Goal: Communication & Community: Answer question/provide support

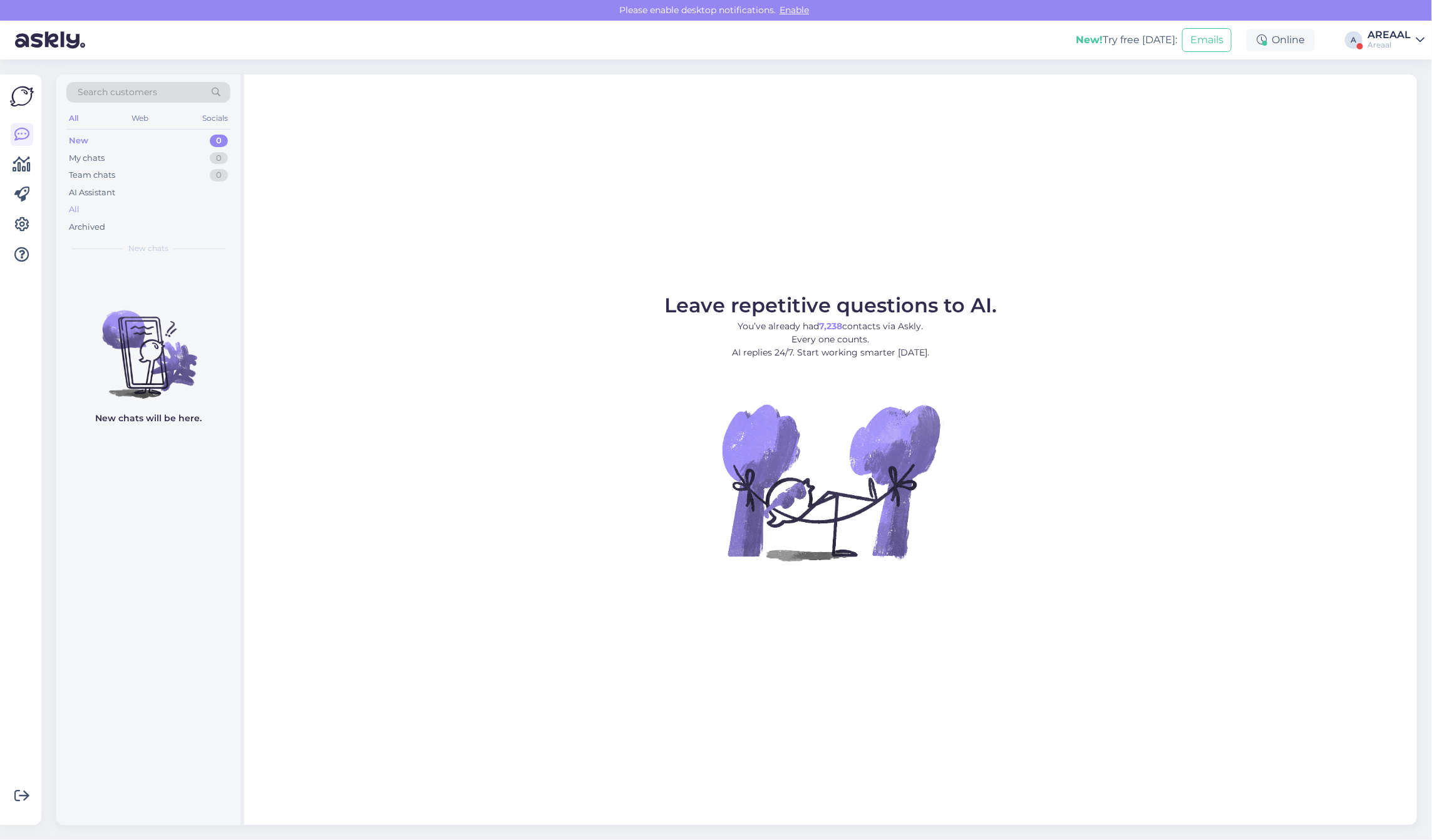
click at [157, 208] on div "All" at bounding box center [148, 209] width 164 height 17
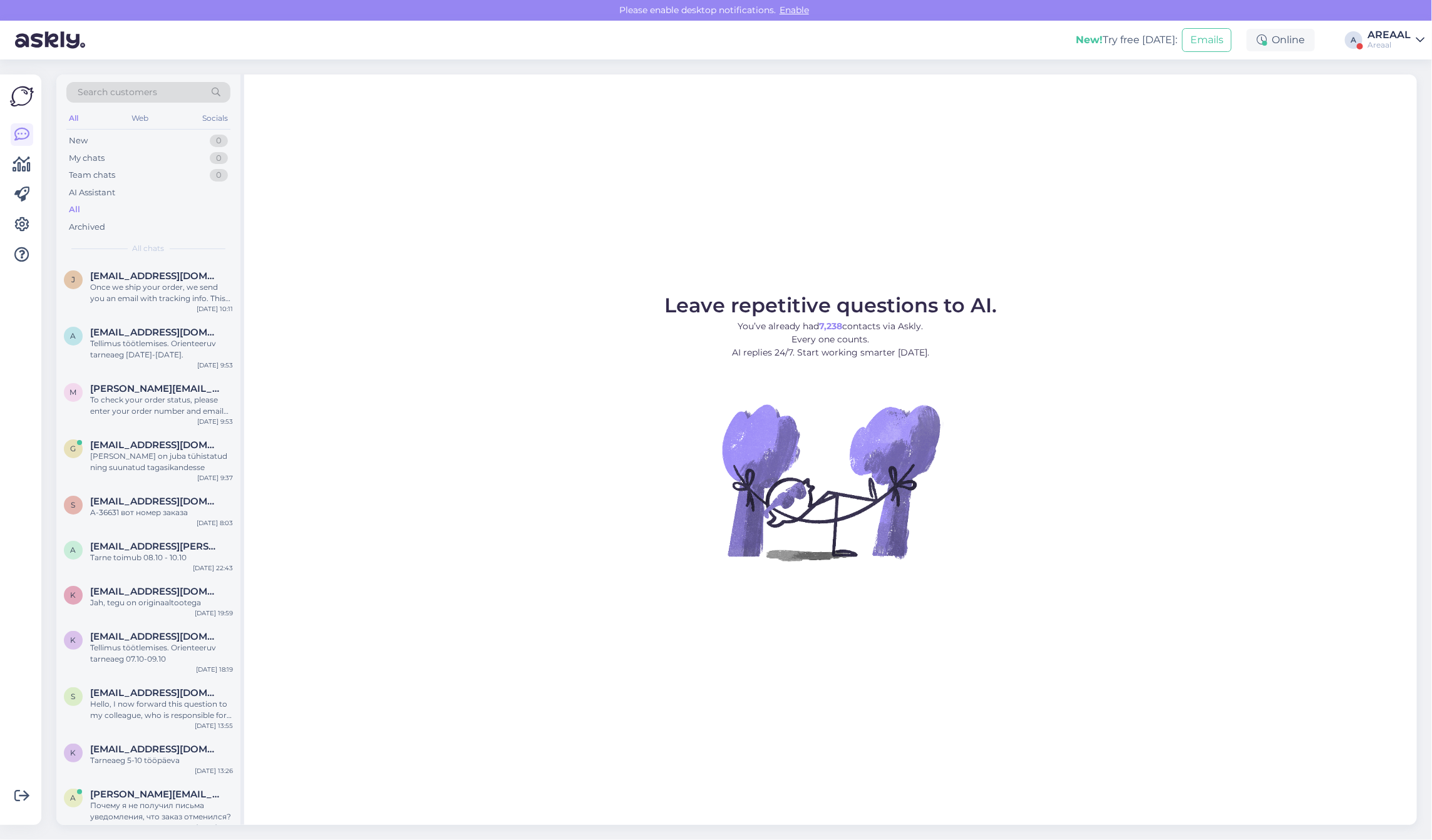
click at [1361, 46] on div at bounding box center [1360, 46] width 7 height 7
click at [1392, 36] on div "AREAAL" at bounding box center [1389, 35] width 43 height 10
click at [1385, 97] on button "Open" at bounding box center [1397, 96] width 35 height 19
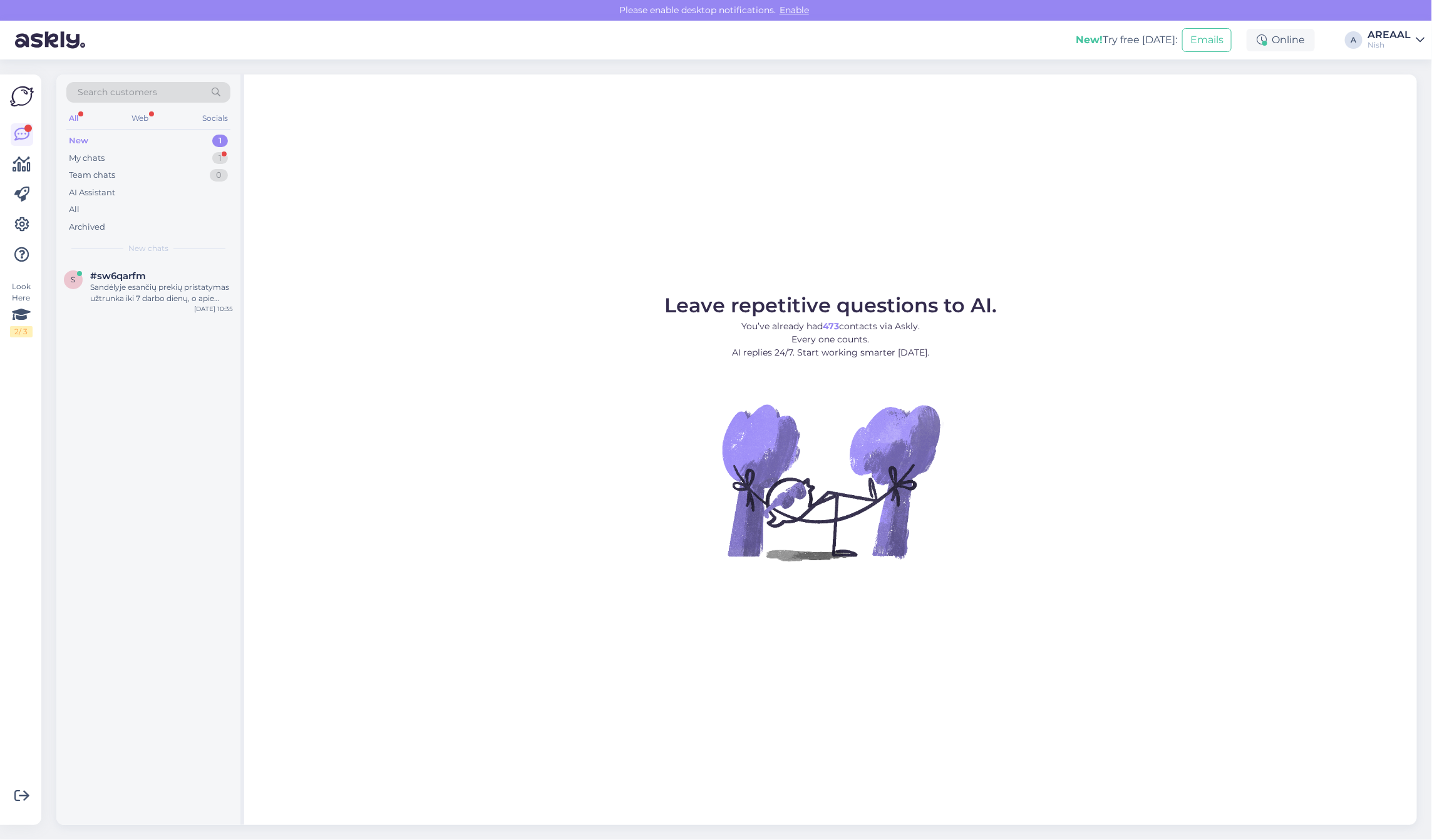
click at [158, 260] on div "Search customers All Web Socials New 1 My chats 1 Team chats 0 AI Assistant All…" at bounding box center [148, 167] width 185 height 187
click at [155, 279] on div "#sw6qarfm" at bounding box center [162, 276] width 143 height 11
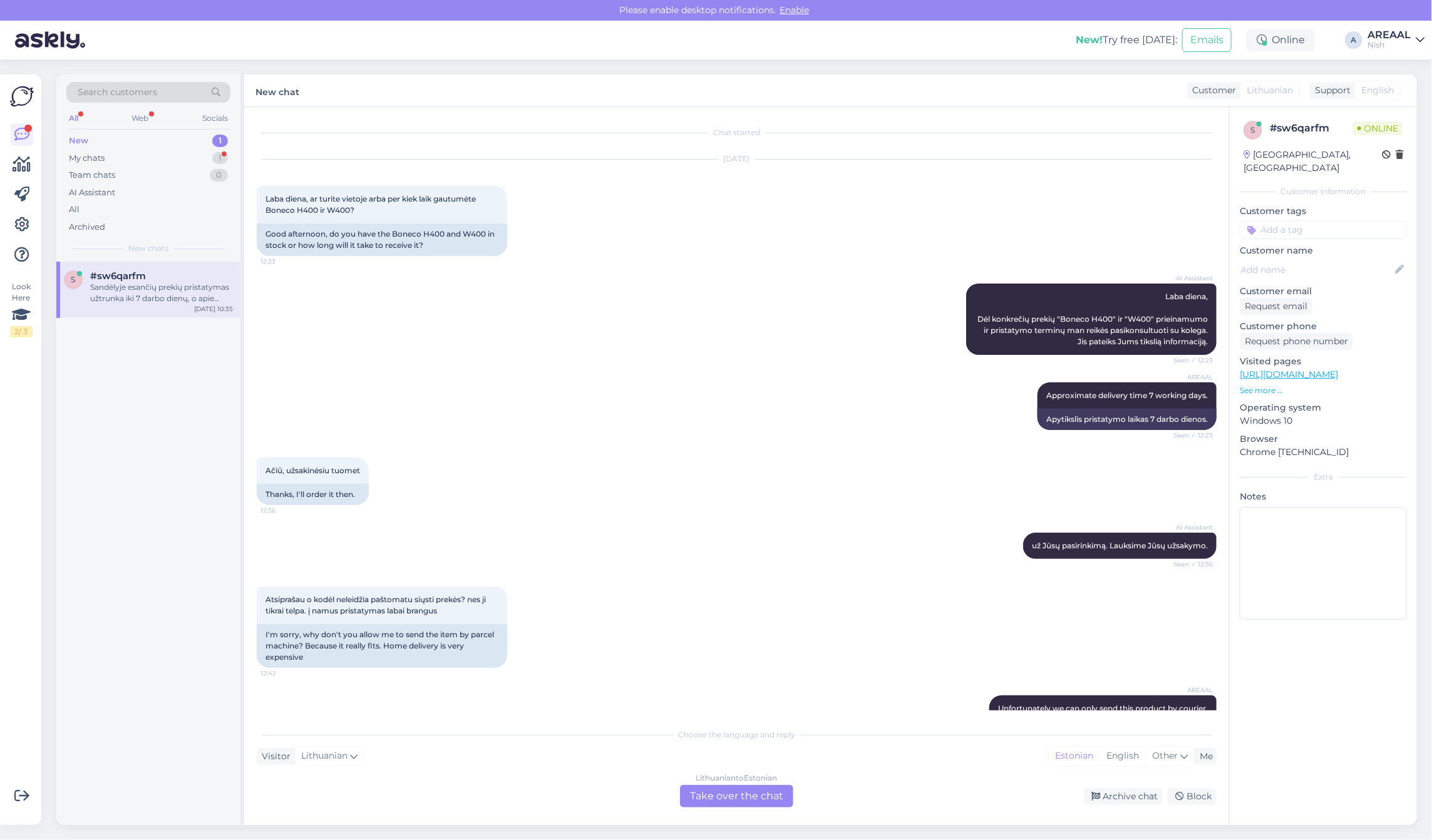
scroll to position [442, 0]
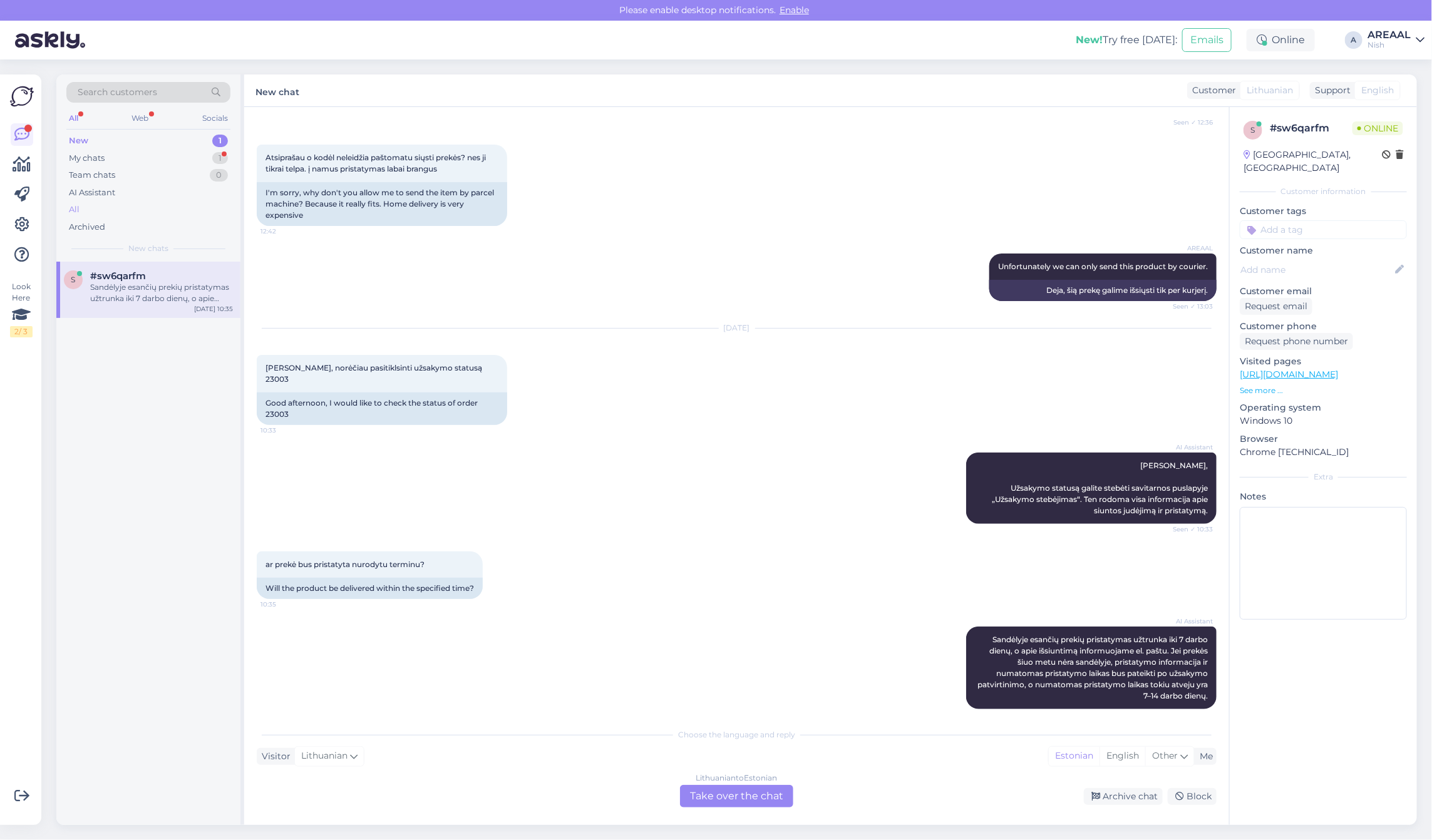
click at [100, 213] on div "All" at bounding box center [148, 209] width 164 height 17
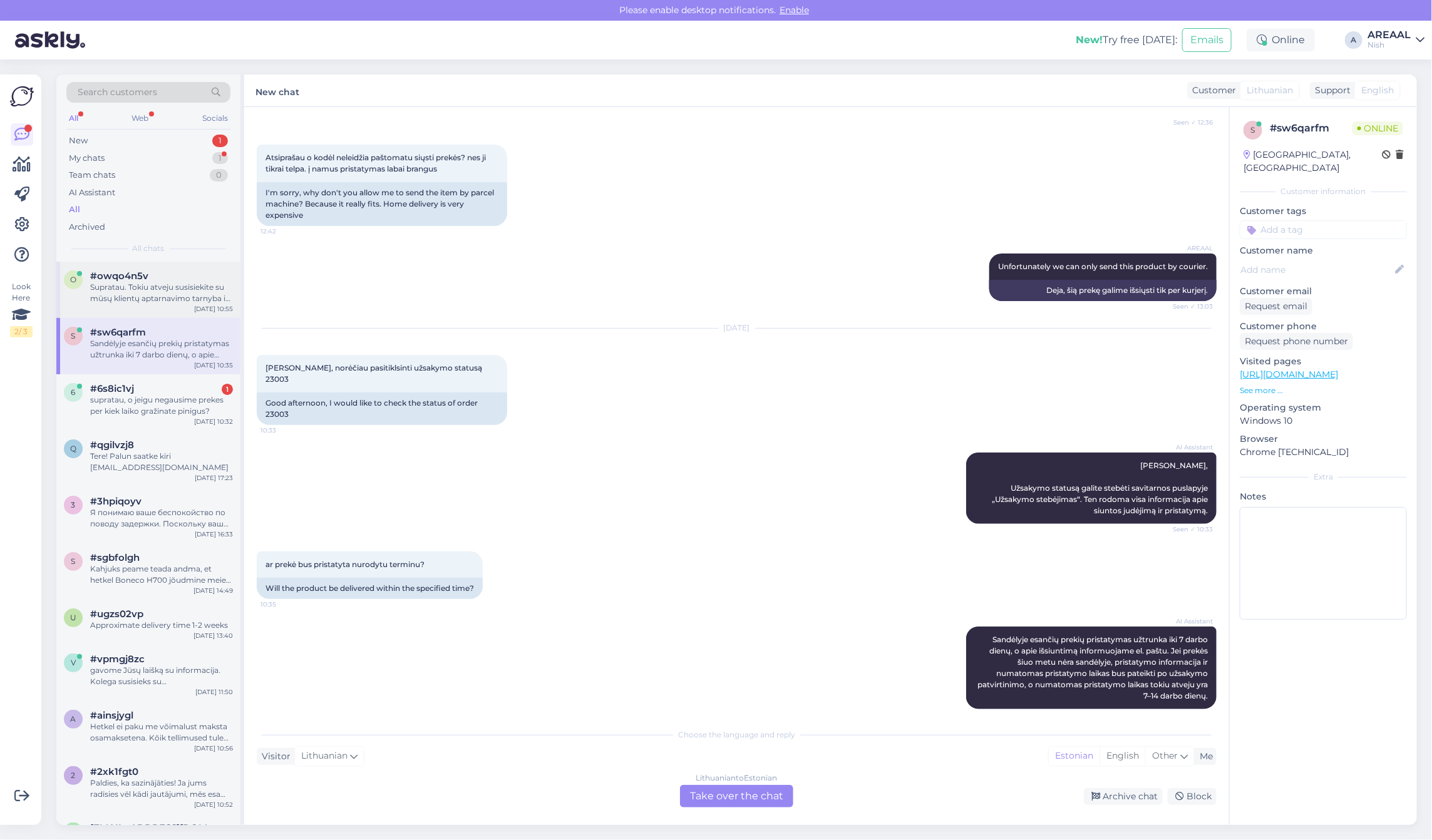
click at [147, 312] on div "o #owqo4n5v Supratau. Tokiu atveju susisiekite su mūsų klientų aptarnavimo tarn…" at bounding box center [148, 289] width 185 height 56
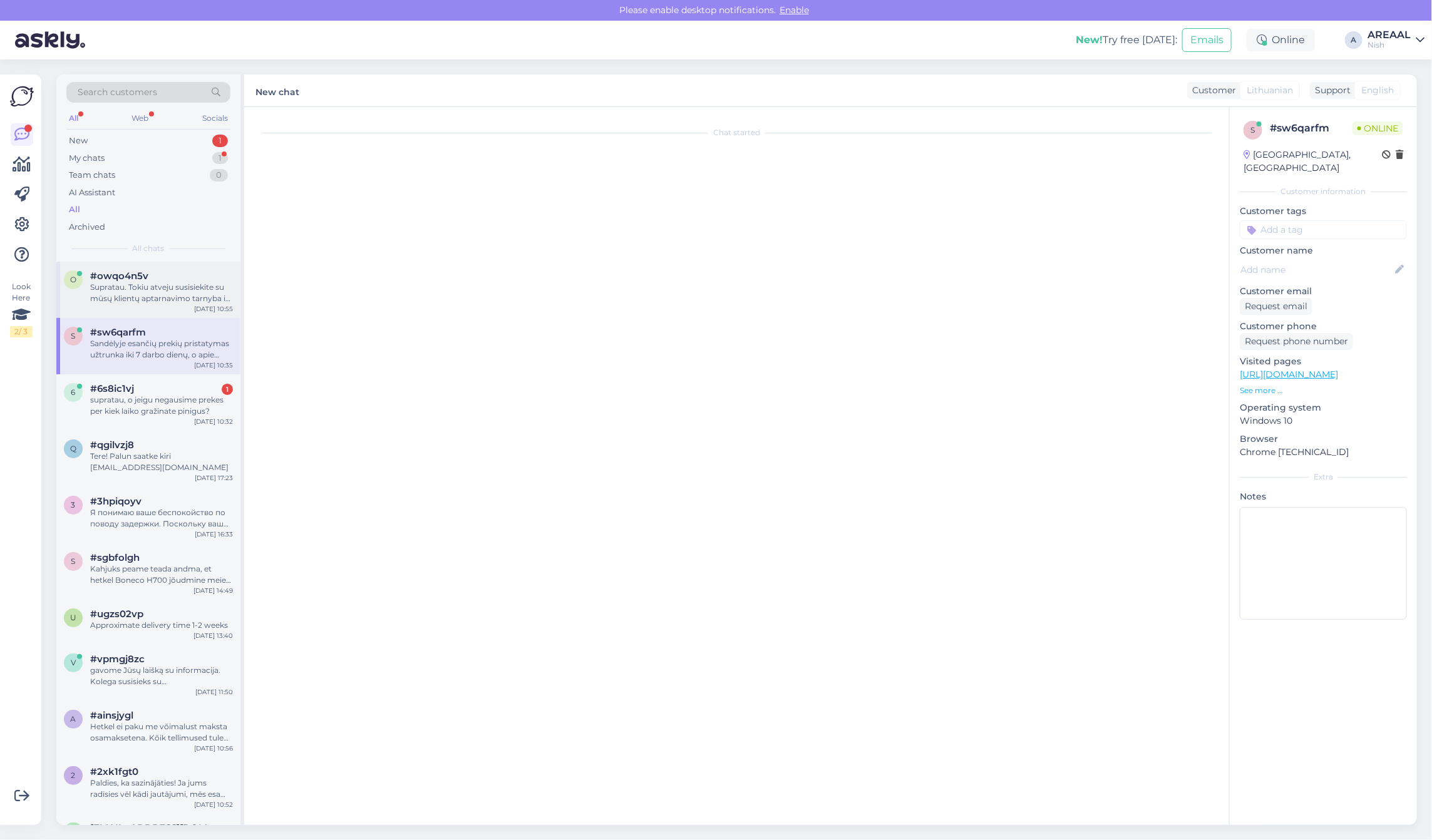
scroll to position [0, 0]
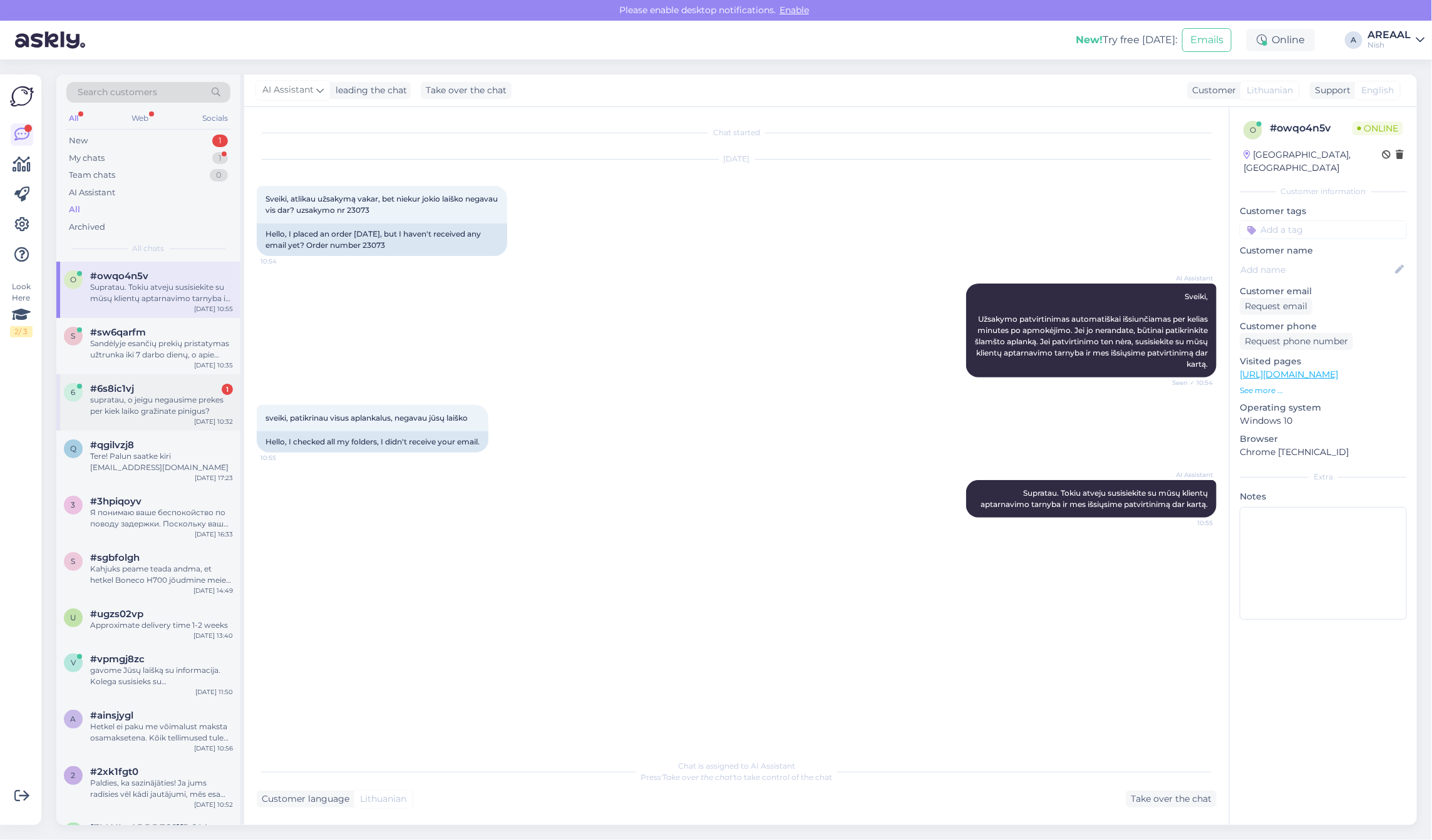
click at [144, 410] on div "supratau, o jeigu negausime prekes per kiek laiko gražinate pinigus?" at bounding box center [162, 406] width 143 height 23
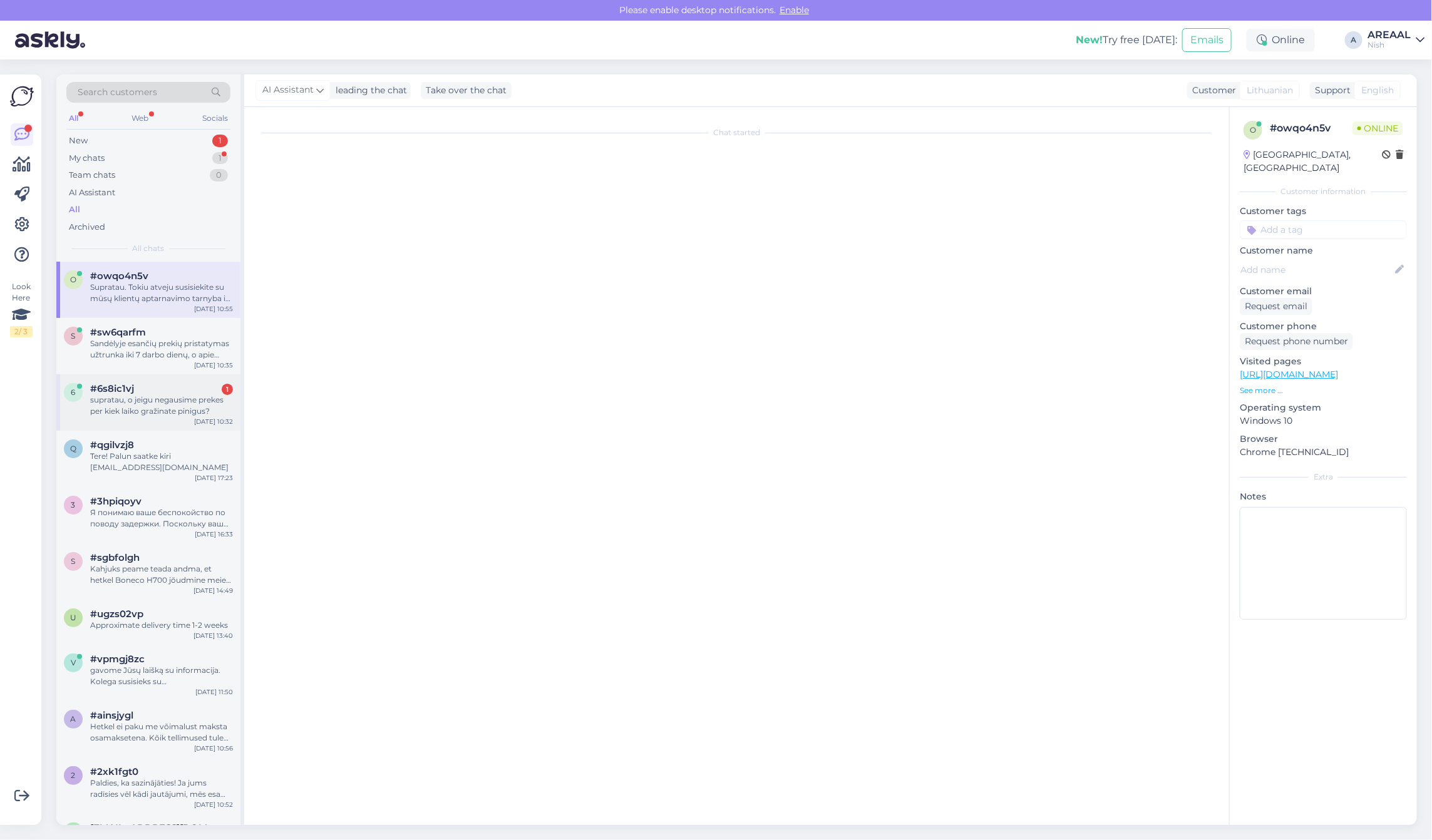
scroll to position [1917, 0]
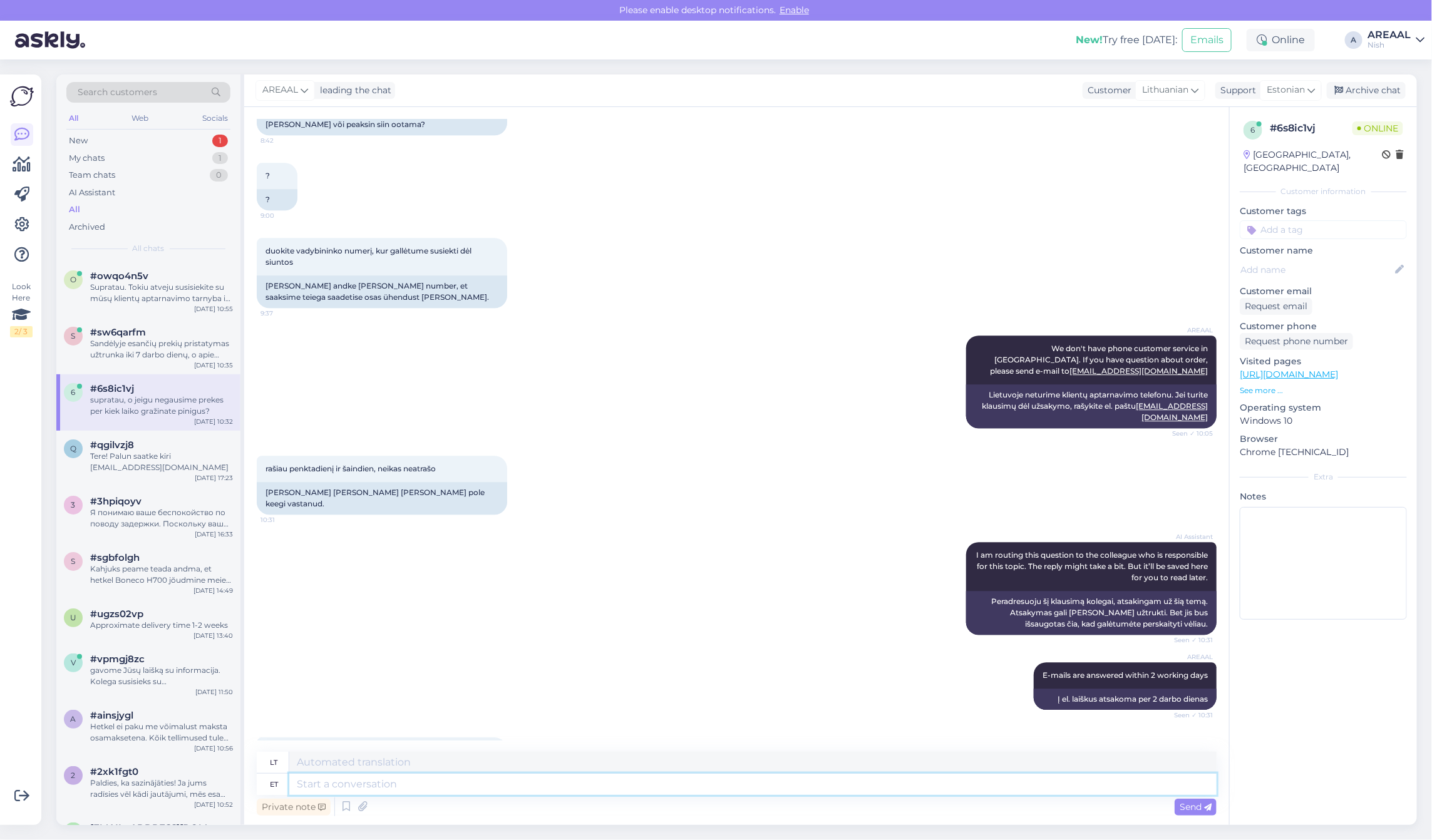
click at [520, 785] on textarea at bounding box center [753, 785] width 928 height 21
type textarea "Tagasikanded l"
type textarea "Grąžinimai"
type textarea "Tagasikanded laekuvad tava"
type textarea "Grąžinimai gaunami"
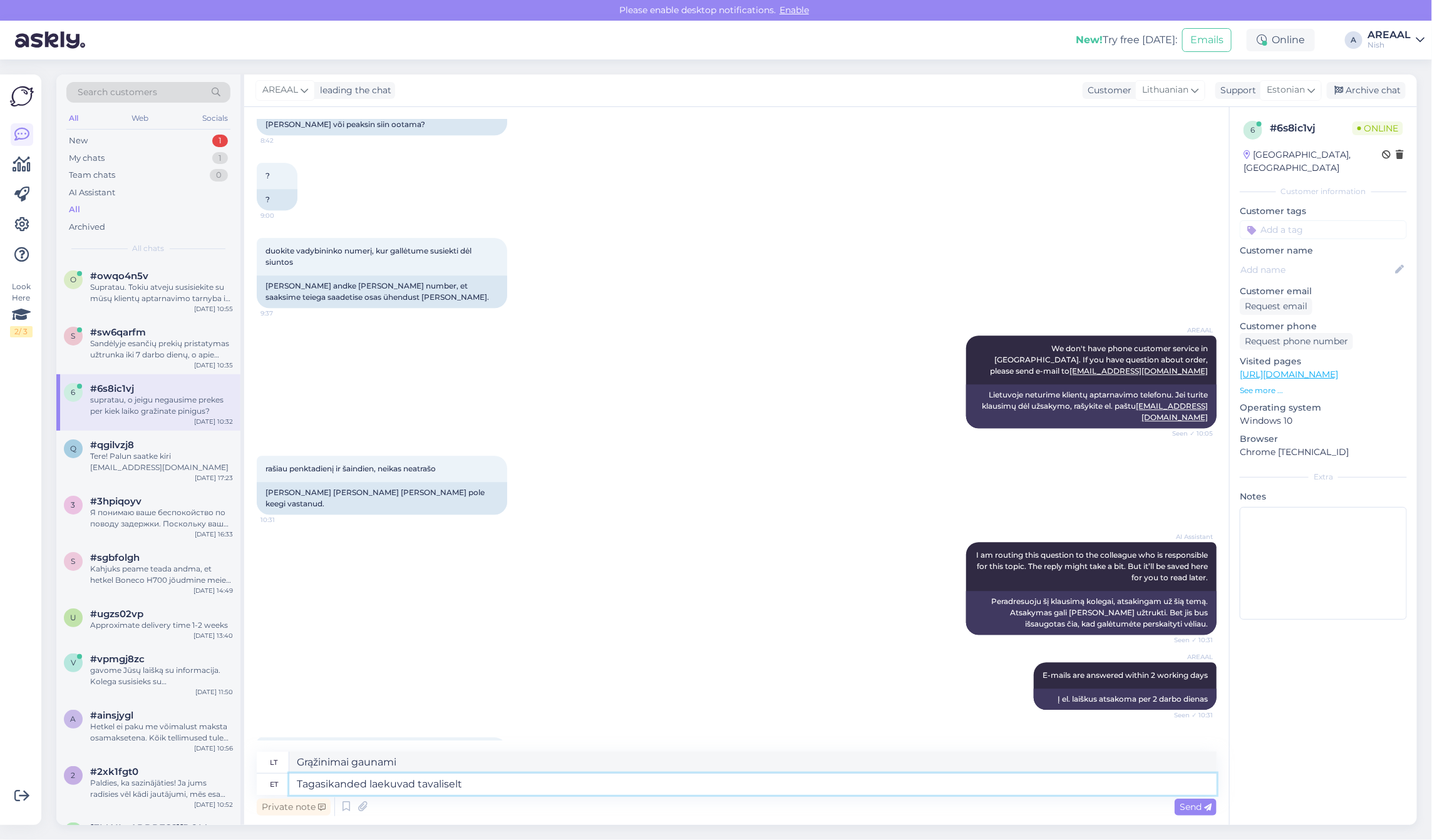
type textarea "Tagasikanded laekuvad tavaliselt"
type textarea "Grąžinimai paprastai gaunami"
type textarea "Tagasikanded laekuvad tavaliselt 1-7 töö"
type textarea "Grąžinimai paprastai gaunami per 1–7 dienas"
type textarea "Tagasikanded laekuvad tavaliselt 1-7 tööpäeva jo"
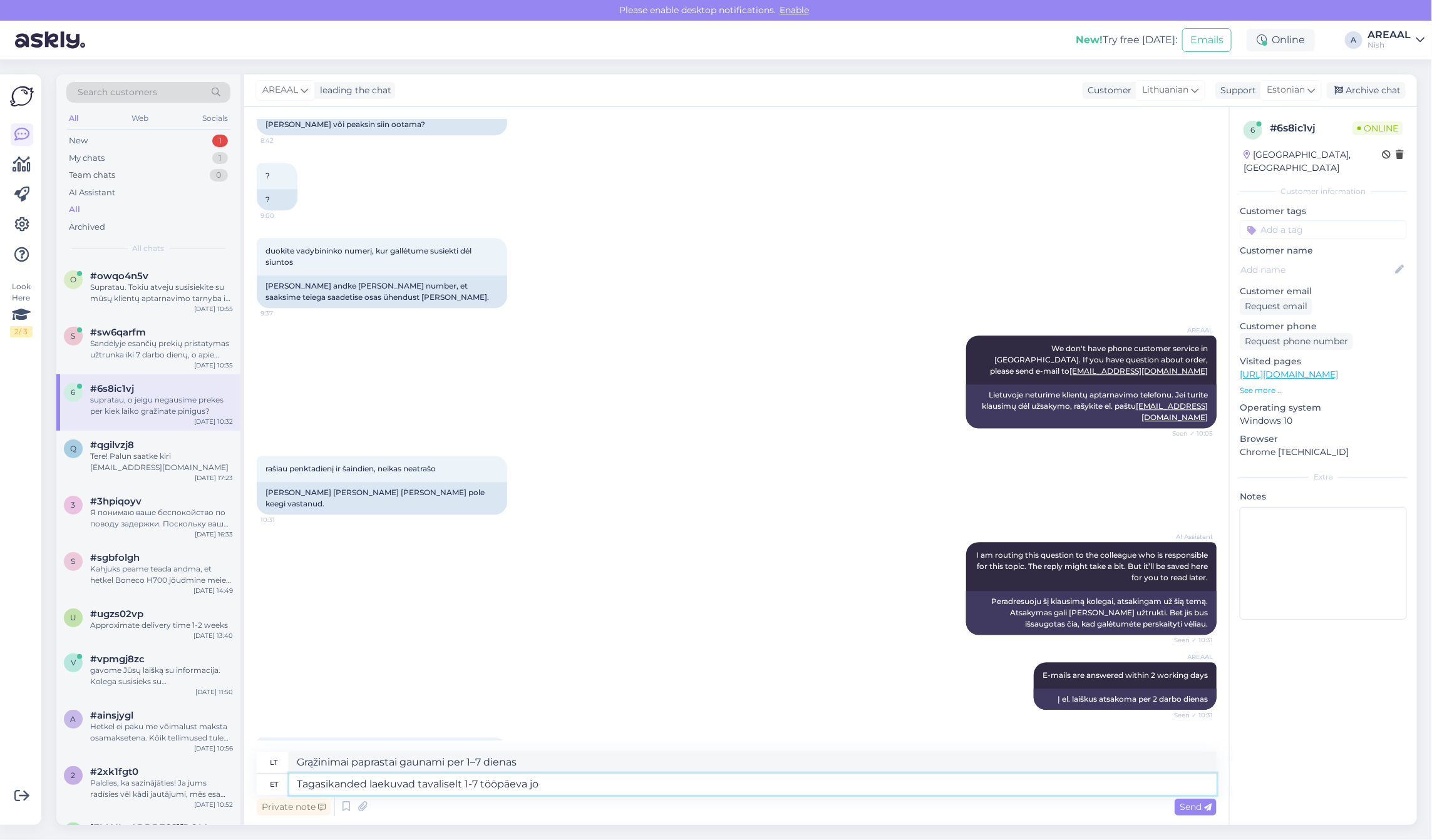
type textarea "Grąžinimai paprastai gaunami per 1–7 darbo dienas."
type textarea "Tagasikanded laekuvad tavaliselt 1-7 tööpäeva jooksul. Kaardimaksete puhul"
type textarea "Pinigai paprastai grąžinami per 1–7 darbo dienas. Mokėjimai kortele"
type textarea "Tagasikanded laekuvad tavaliselt 1-7 tööpäeva jooksul. Kaardimaksete puhul 5-"
type textarea "Pinigai paprastai grąžinami per 1–7 darbo dienas. Mokant kortele"
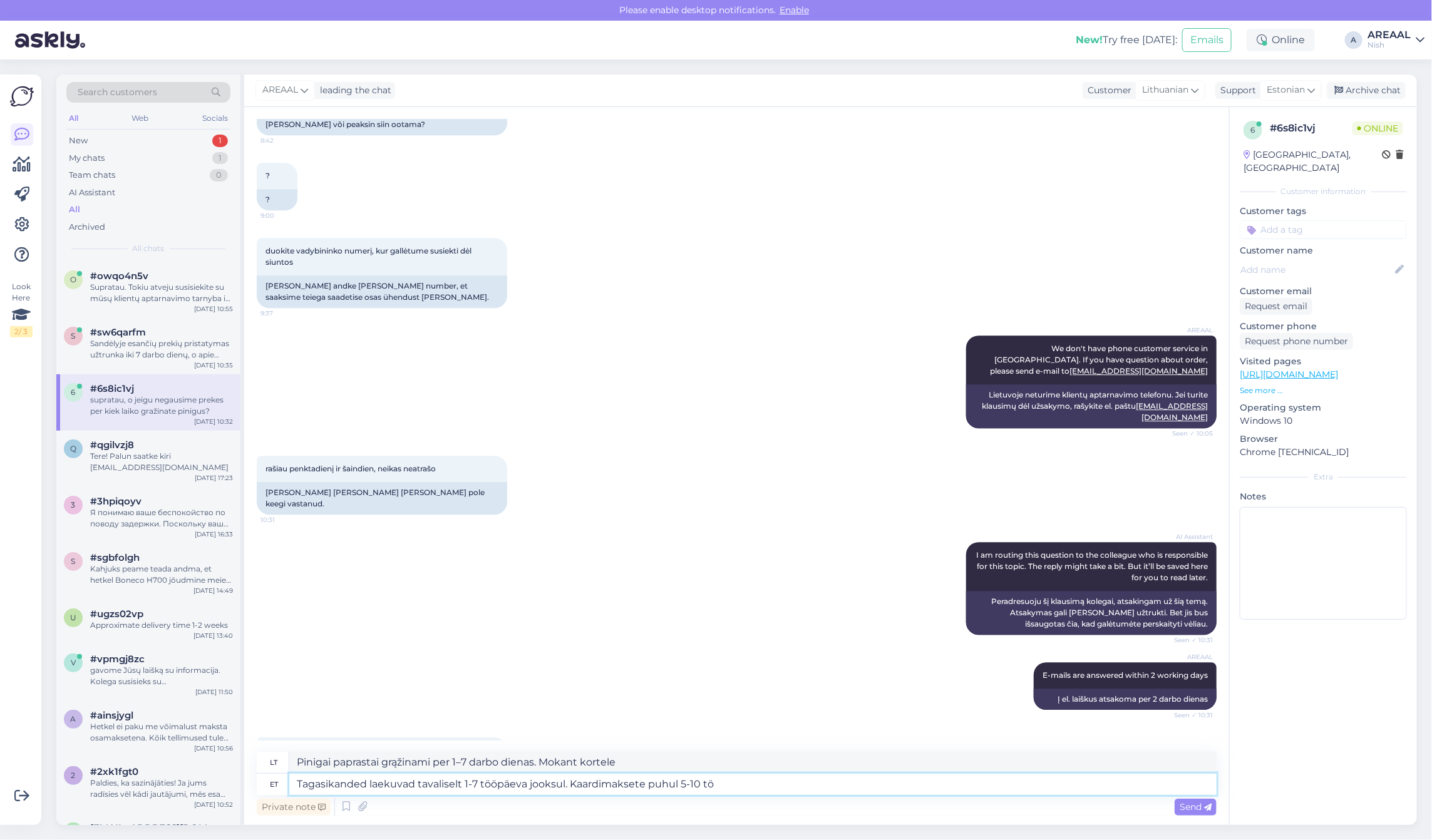
type textarea "Tagasikanded laekuvad tavaliselt 1-7 tööpäeva jooksul. Kaardimaksete puhul 5-10…"
type textarea "Pinigai paprastai grąžinami per 1–7 darbo dienas. Mokant kortele – per 5–10 die…"
type textarea "Tagasikanded laekuvad tavaliselt 1-7 tööpäeva jooksul. Kaardimaksete puhul 5-10…"
type textarea "Pinigai paprastai grąžinami per 1–7 darbo dienas. Mokant kortele – per 5–10 dar…"
type textarea "Tagasikanded laekuvad tavaliselt 1-7 tööpäeva jooksul. Kaardimaksete puhul 5-10…"
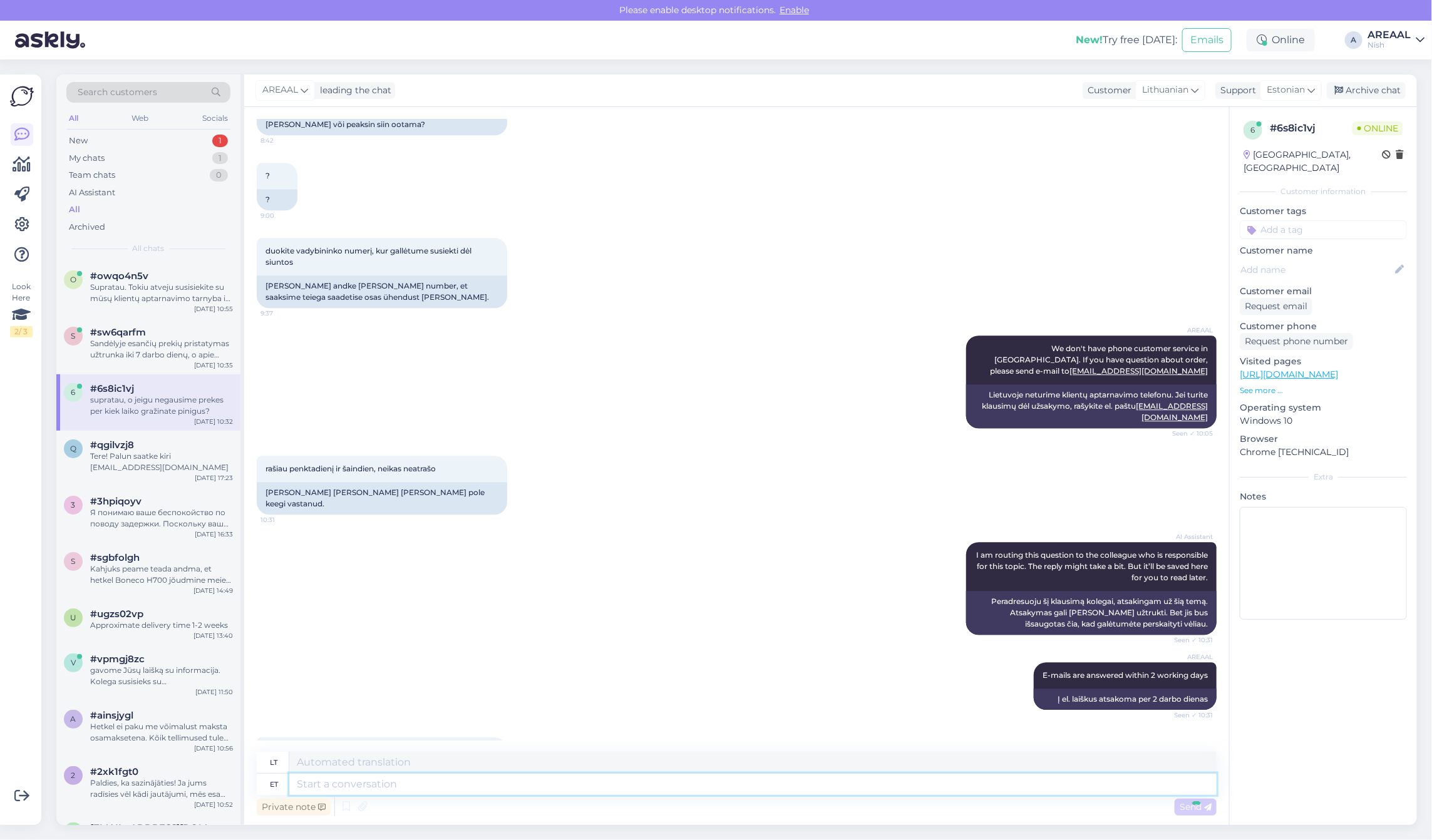
scroll to position [2014, 0]
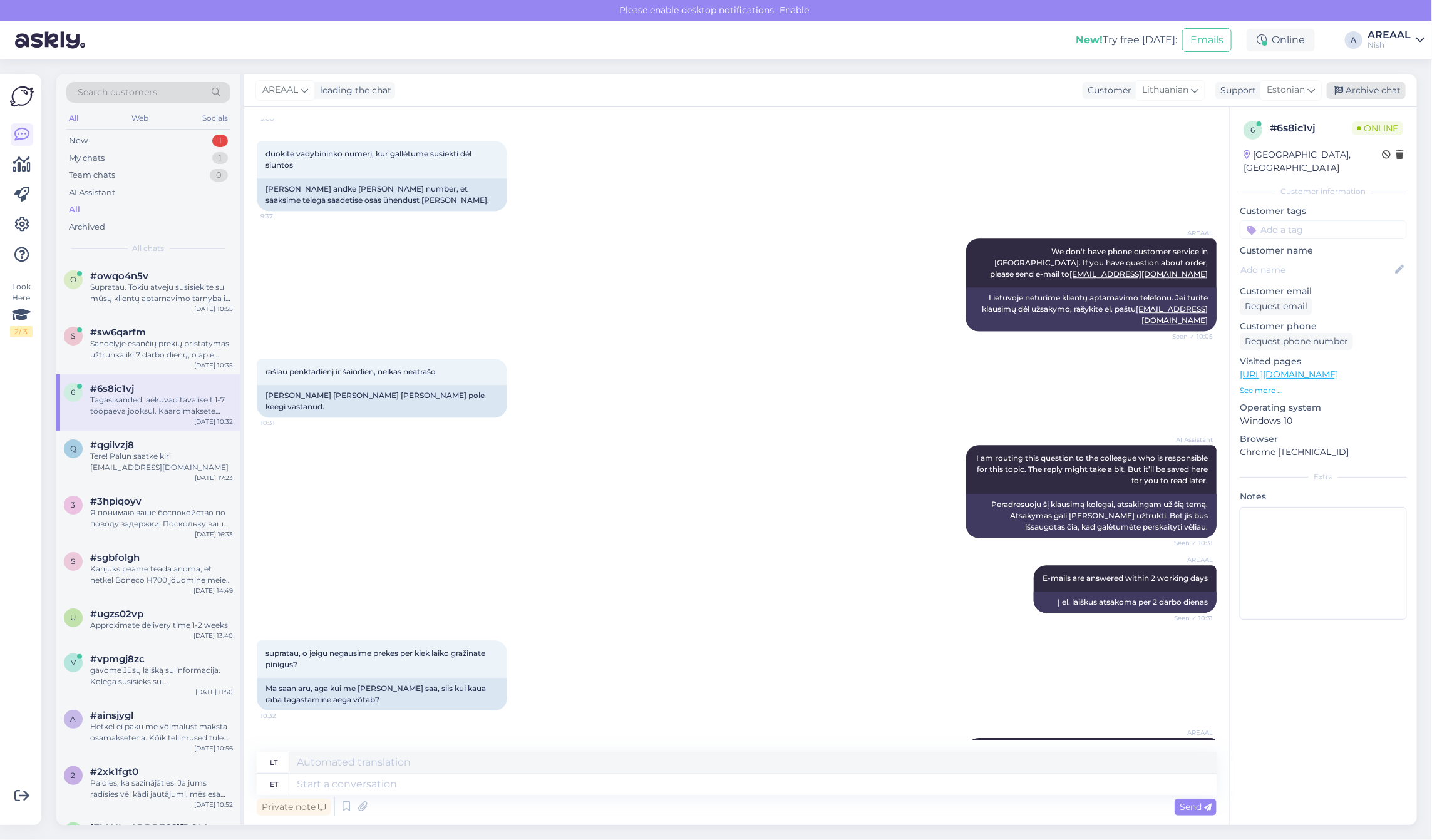
click at [1388, 86] on div "Archive chat" at bounding box center [1366, 90] width 79 height 17
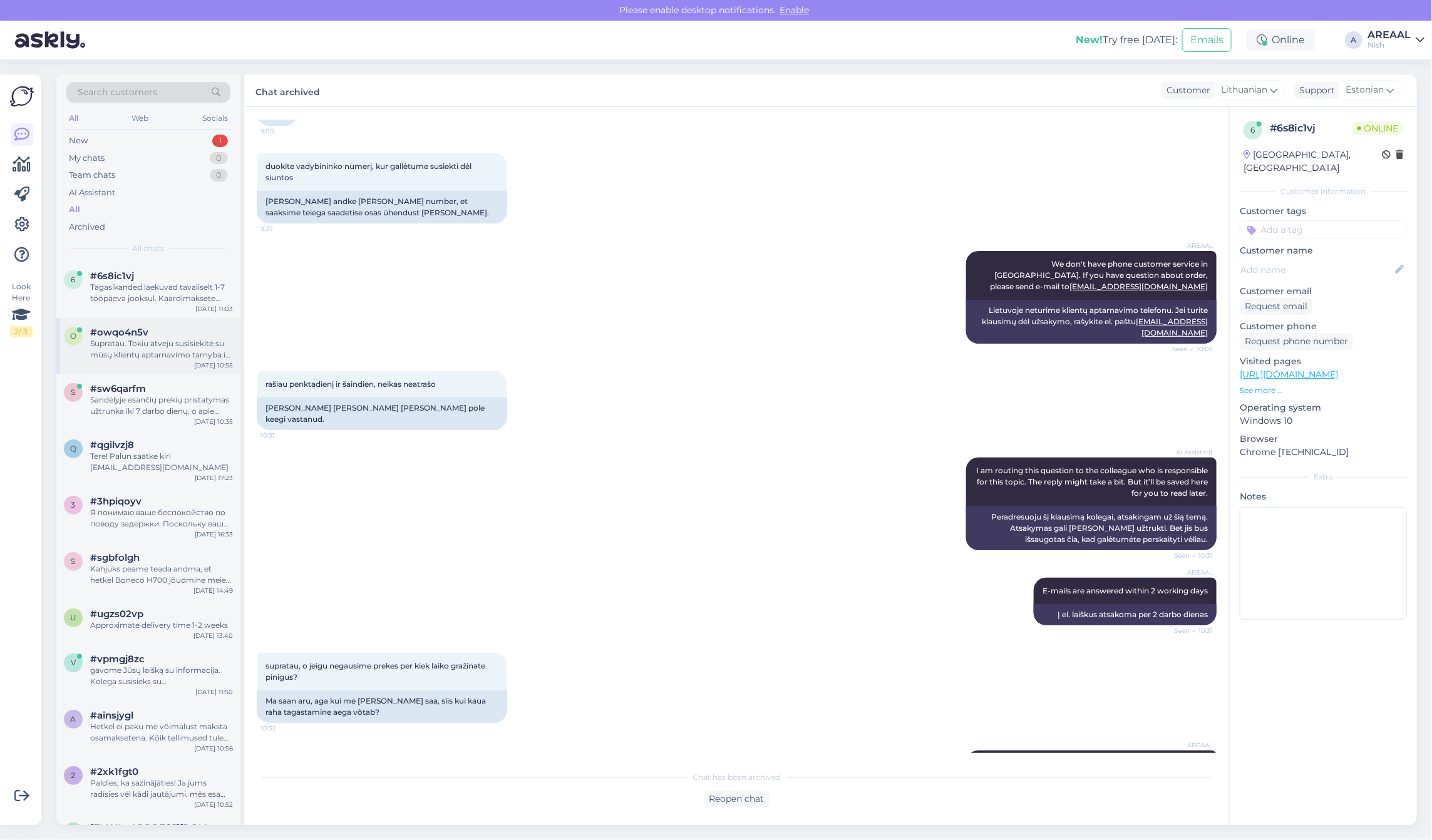
click at [152, 329] on div "#owqo4n5v" at bounding box center [162, 333] width 143 height 11
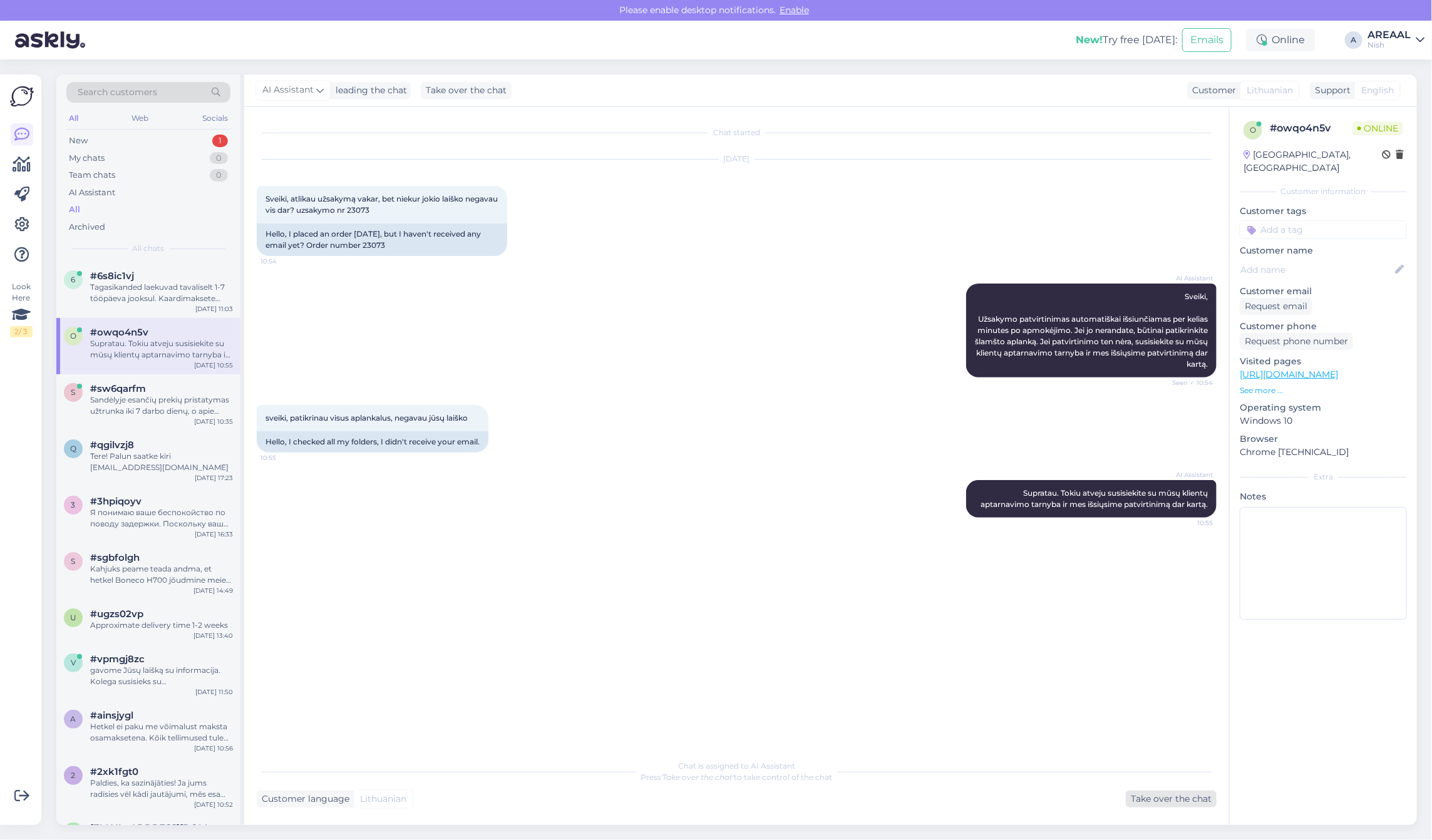
click at [1178, 796] on div "Take over the chat" at bounding box center [1171, 799] width 90 height 17
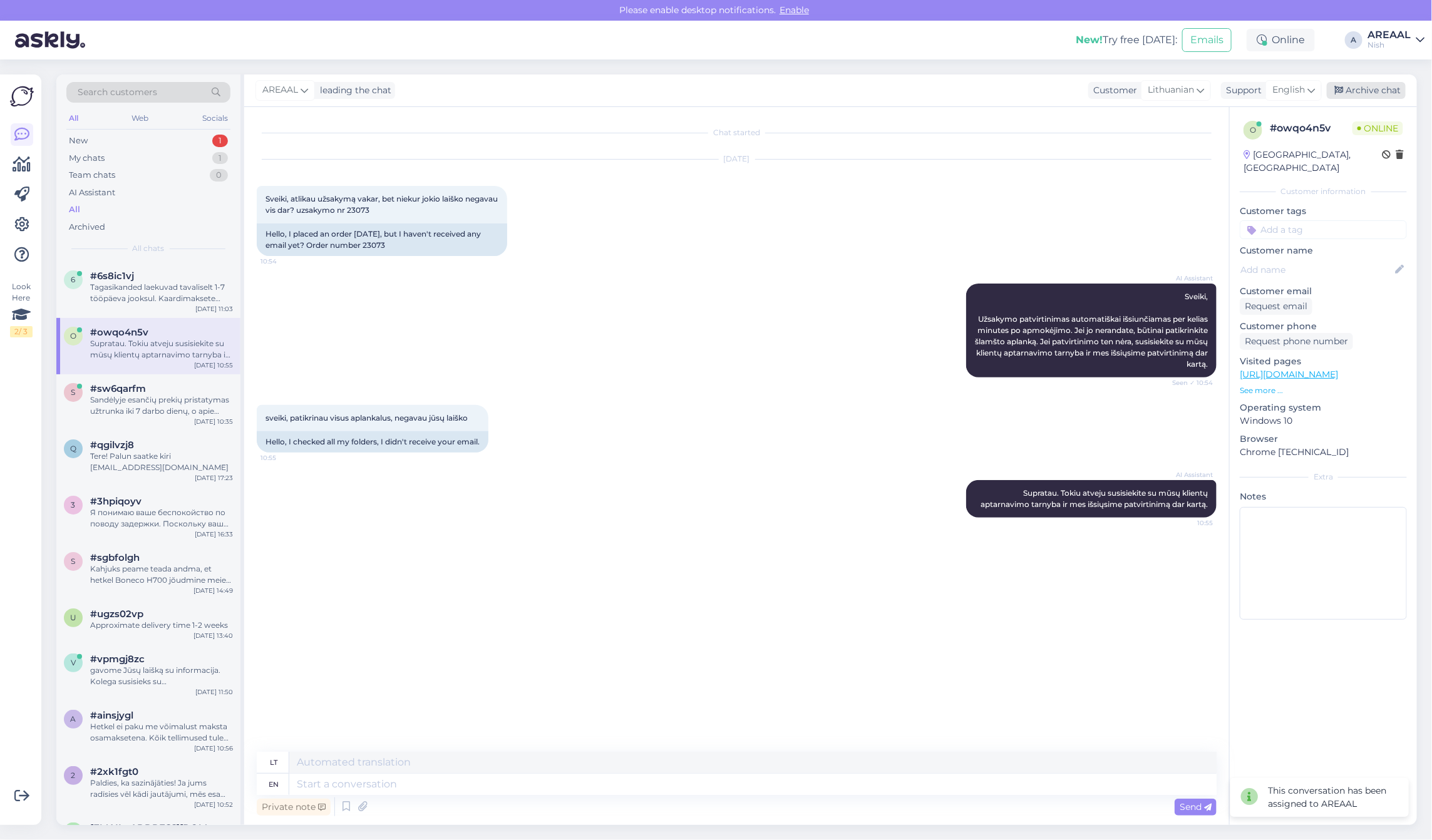
click at [1364, 94] on div "Archive chat" at bounding box center [1366, 90] width 79 height 17
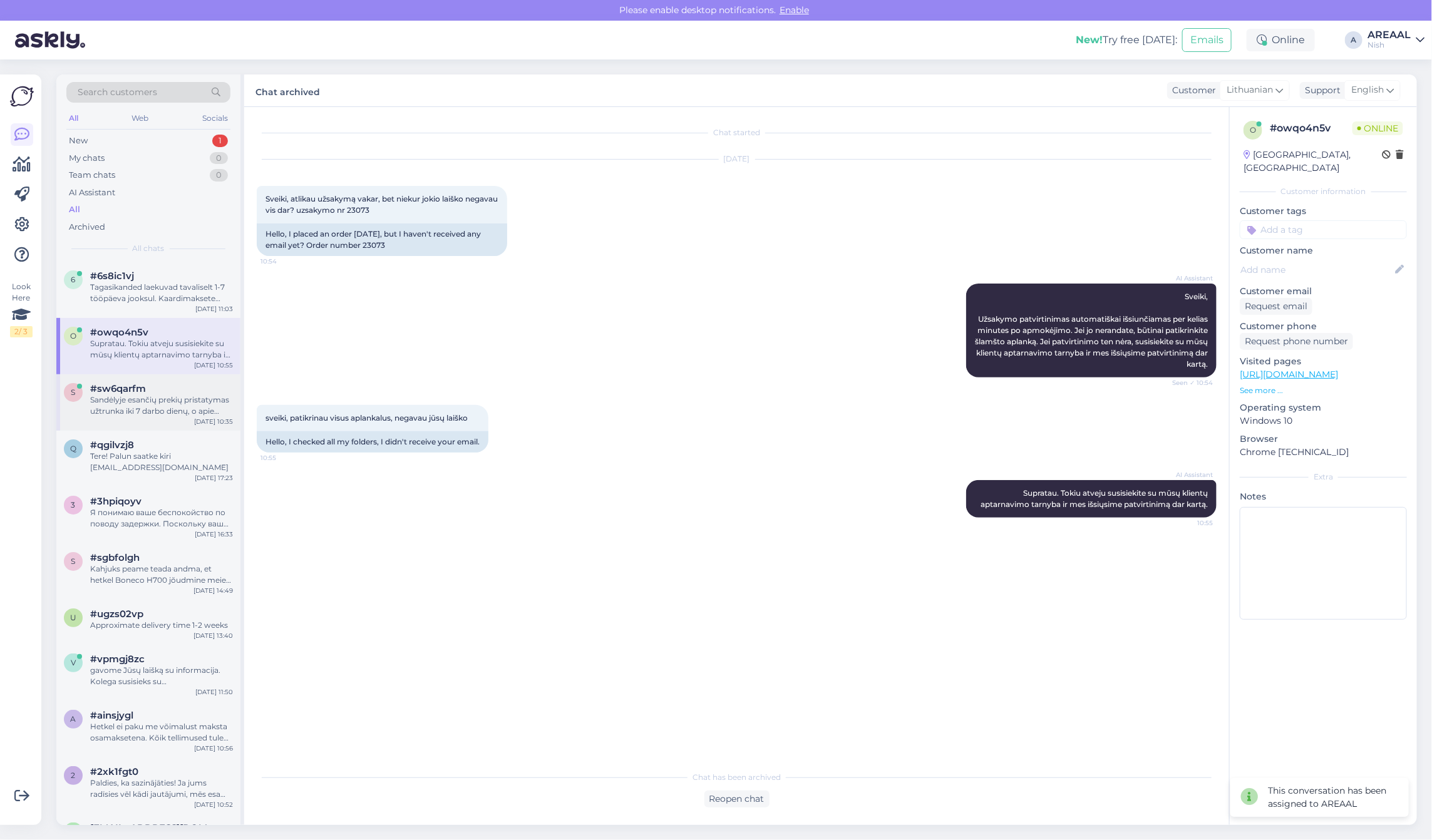
click at [138, 388] on span "#sw6qarfm" at bounding box center [118, 389] width 56 height 11
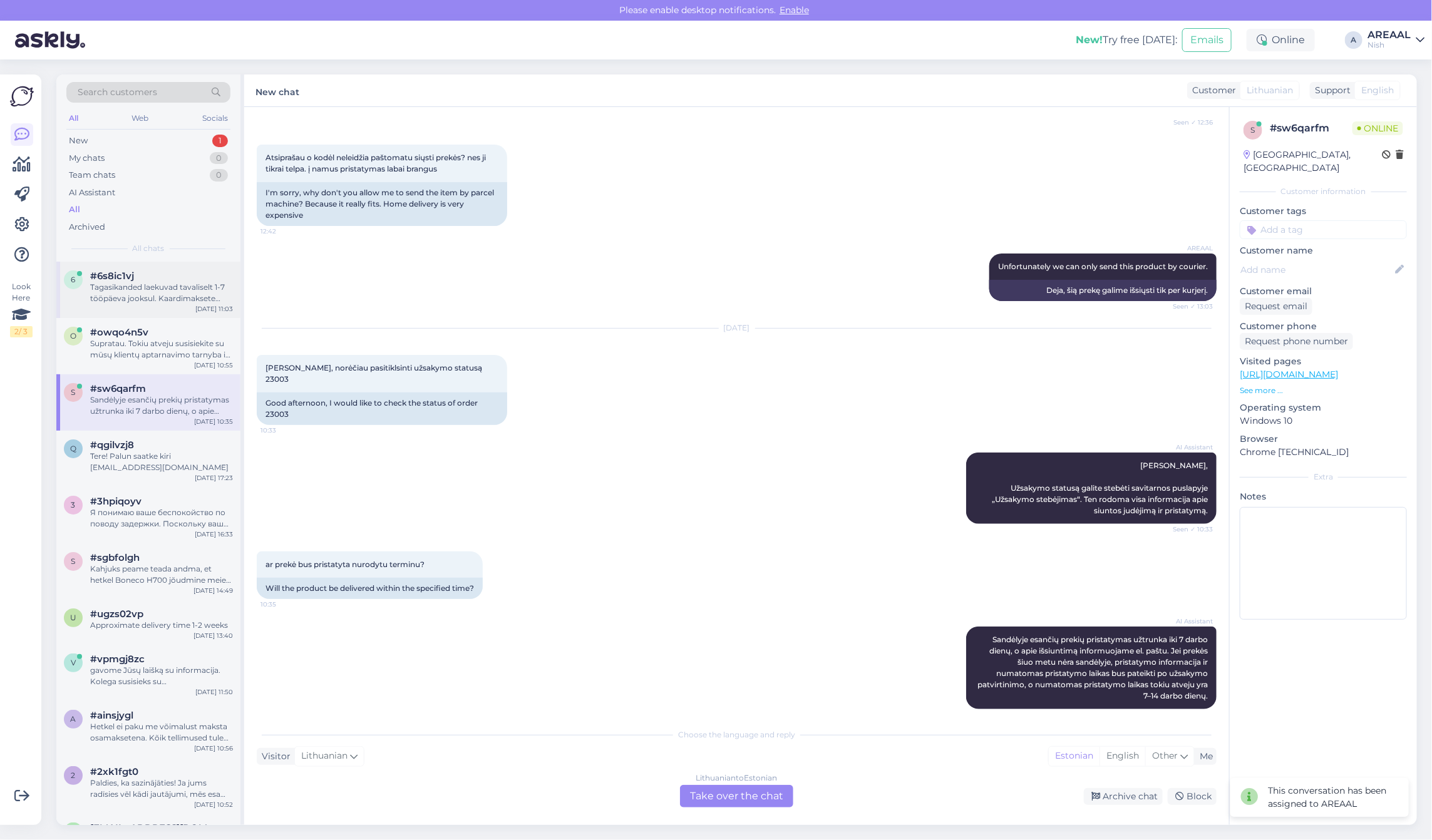
click at [147, 271] on div "#6s8ic1vj" at bounding box center [162, 276] width 143 height 11
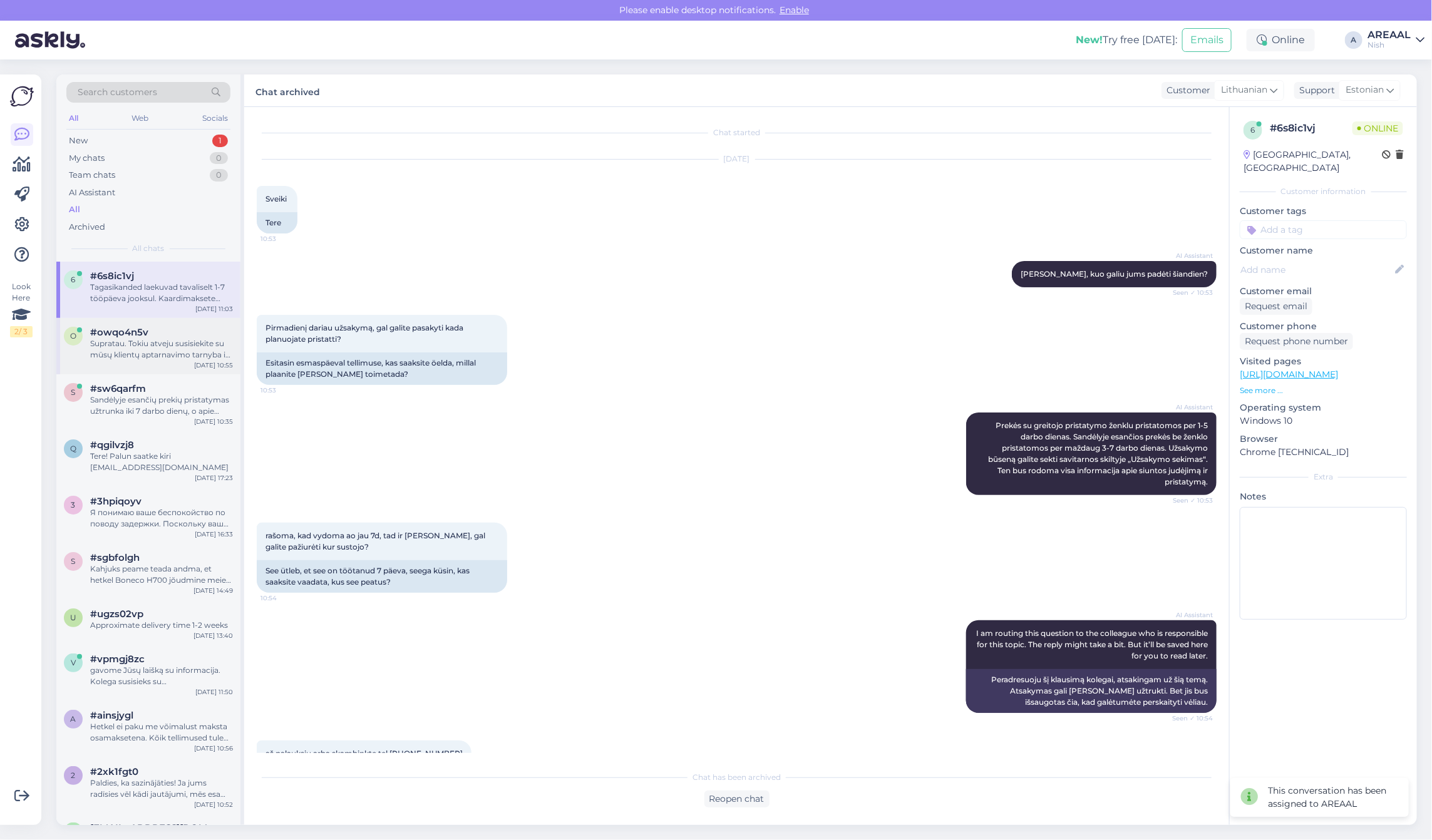
scroll to position [2002, 0]
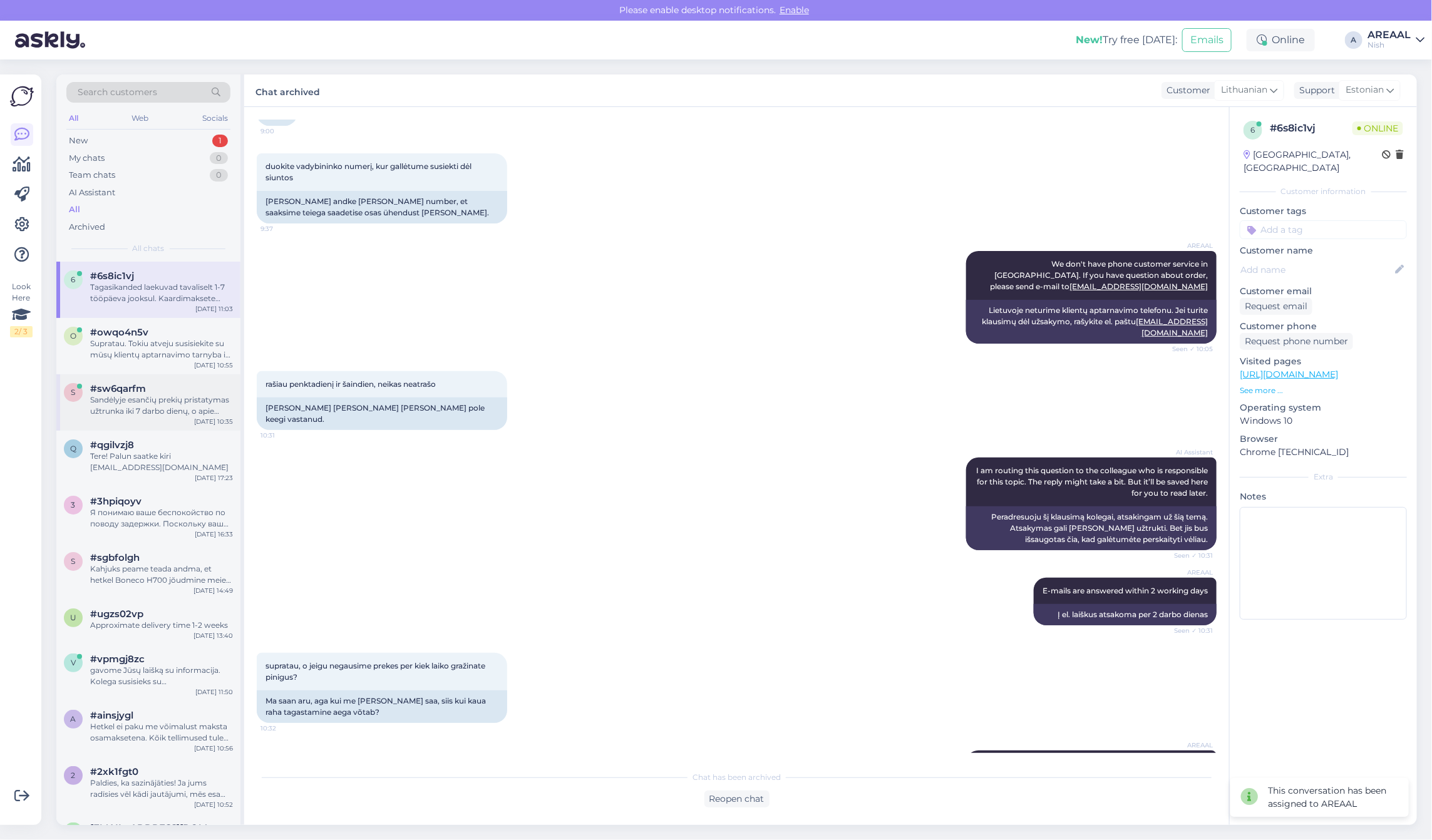
click at [146, 390] on div "#sw6qarfm" at bounding box center [162, 389] width 143 height 11
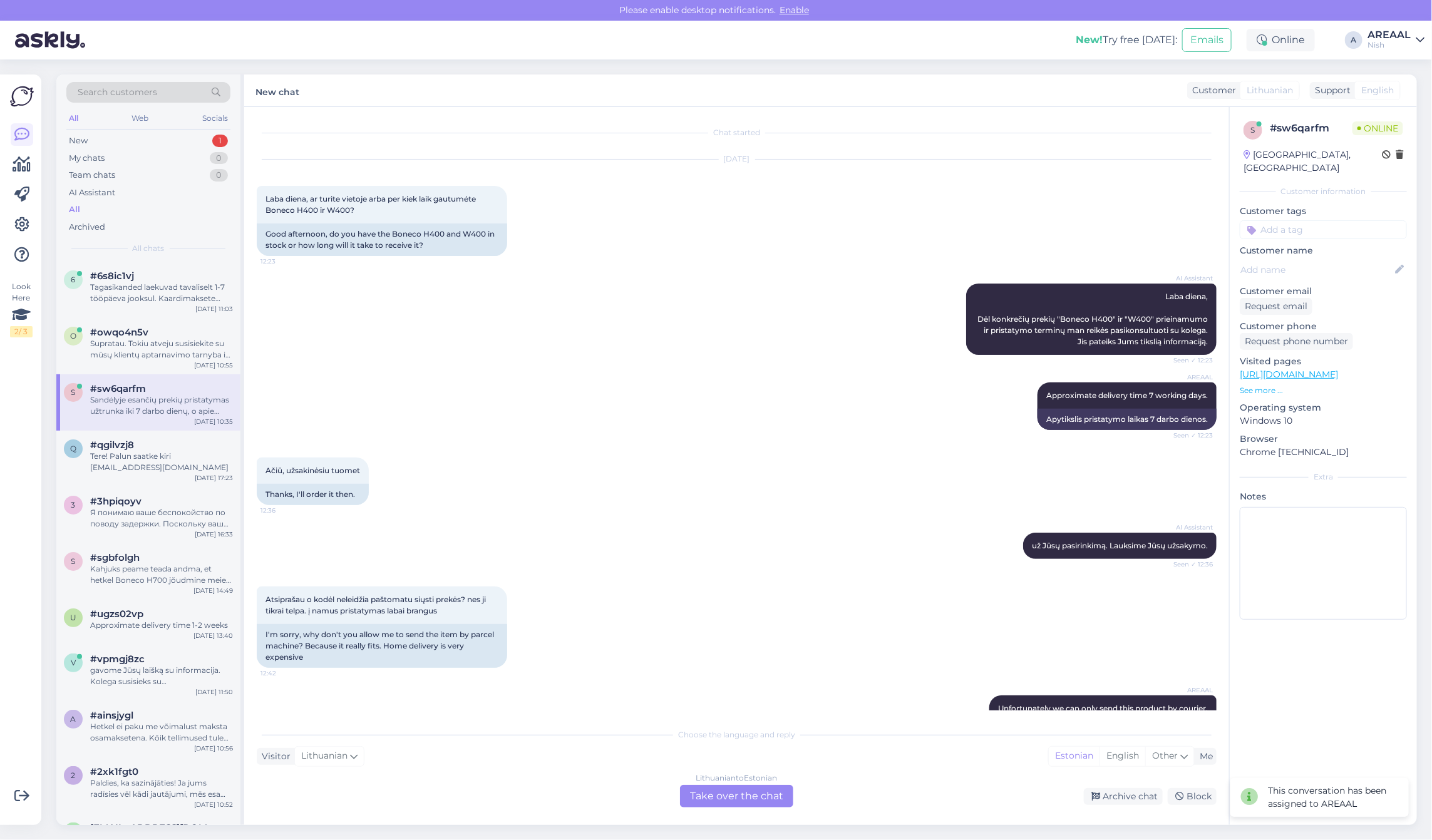
scroll to position [442, 0]
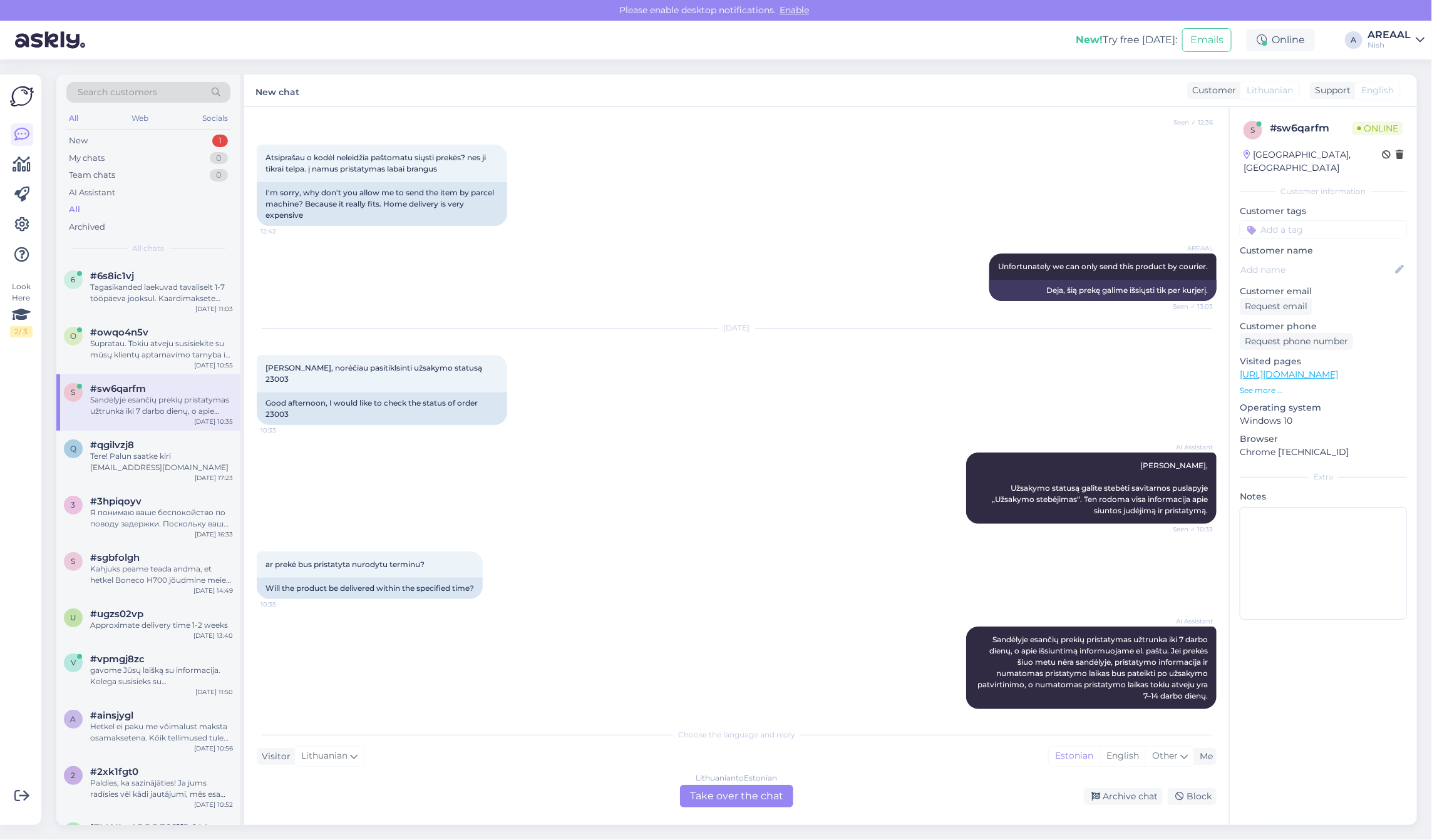
click at [703, 787] on div "Lithuanian to Estonian Take over the chat" at bounding box center [736, 796] width 113 height 23
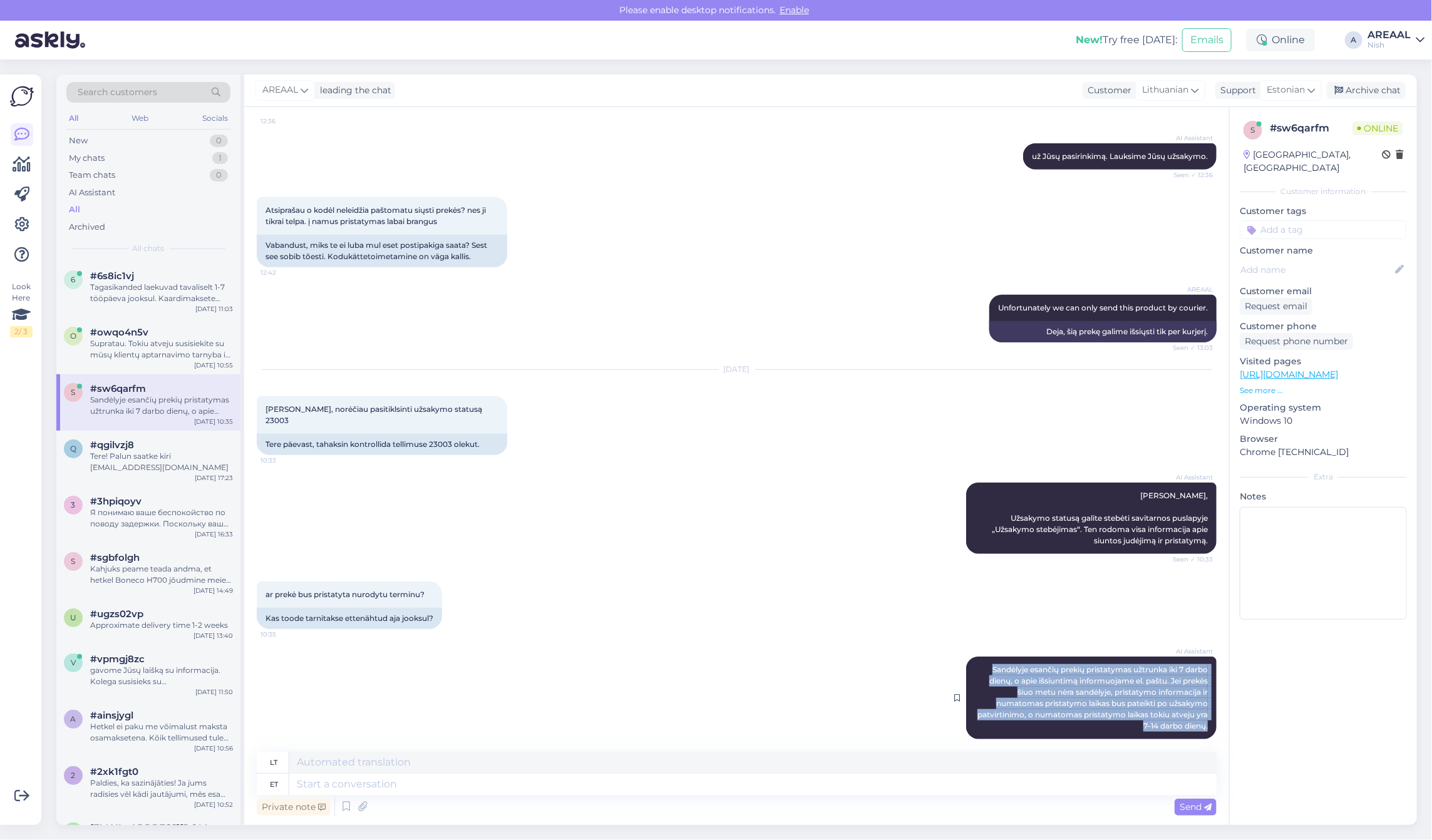
copy span "Sandėlyje esančių prekių pristatymas užtrunka iki 7 darbo dienų, o apie išsiunt…"
drag, startPoint x: 969, startPoint y: 650, endPoint x: 1203, endPoint y: 717, distance: 243.4
click at [1203, 717] on div "AI Assistant Sandėlyje esančių prekių pristatymas užtrunka iki 7 darbo dienų, o…" at bounding box center [1091, 697] width 250 height 83
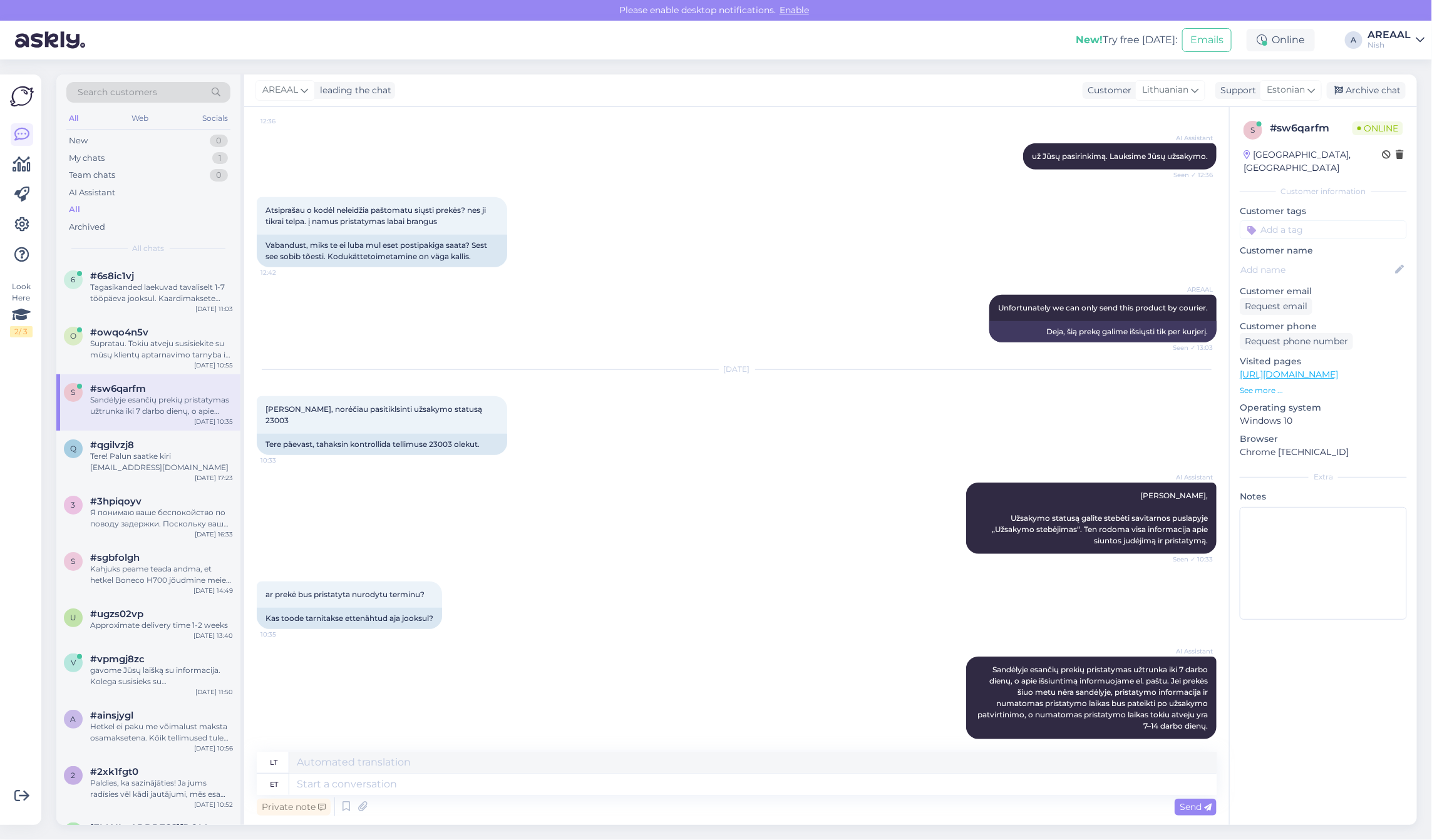
click at [706, 795] on div "Private note Send" at bounding box center [736, 807] width 960 height 24
click at [903, 715] on div "AI Assistant Sandėlyje esančių prekių pristatymas užtrunka iki 7 darbo dienų, o…" at bounding box center [736, 698] width 960 height 110
click at [1391, 91] on div "Archive chat" at bounding box center [1366, 90] width 79 height 17
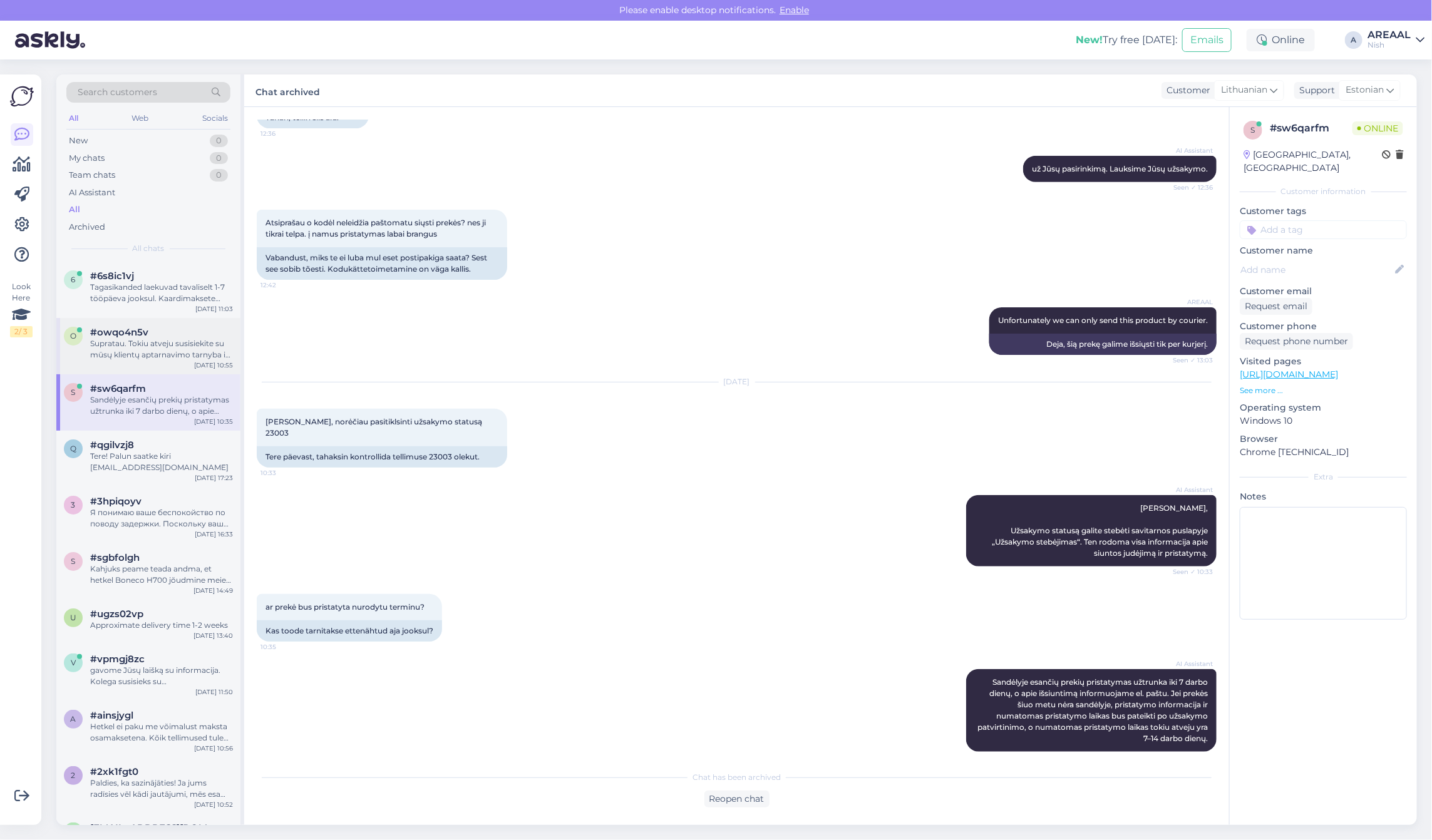
click at [133, 347] on div "Supratau. Tokiu atveju susisiekite su mūsų klientų aptarnavimo tarnyba ir mes i…" at bounding box center [162, 349] width 143 height 23
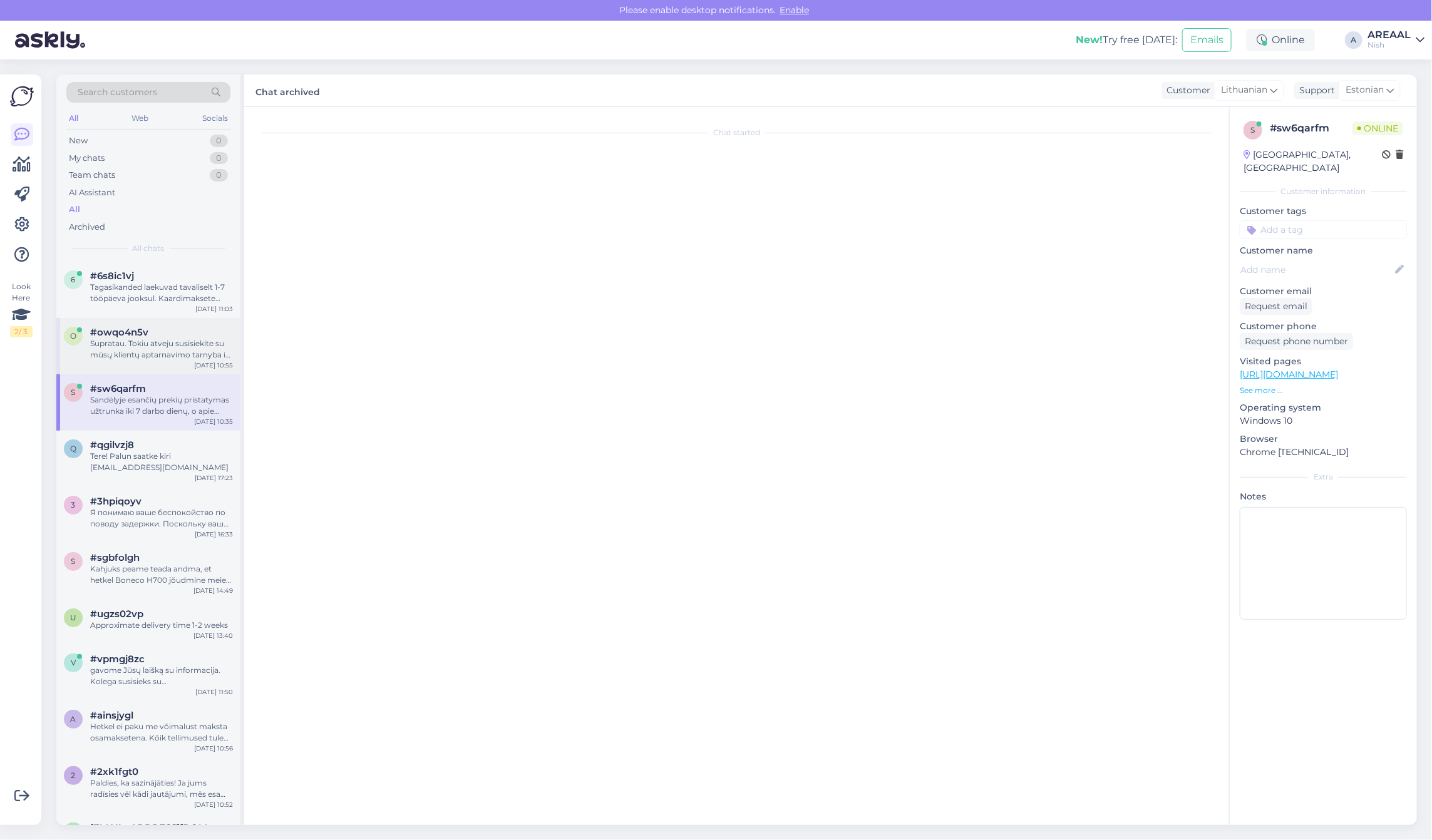
scroll to position [0, 0]
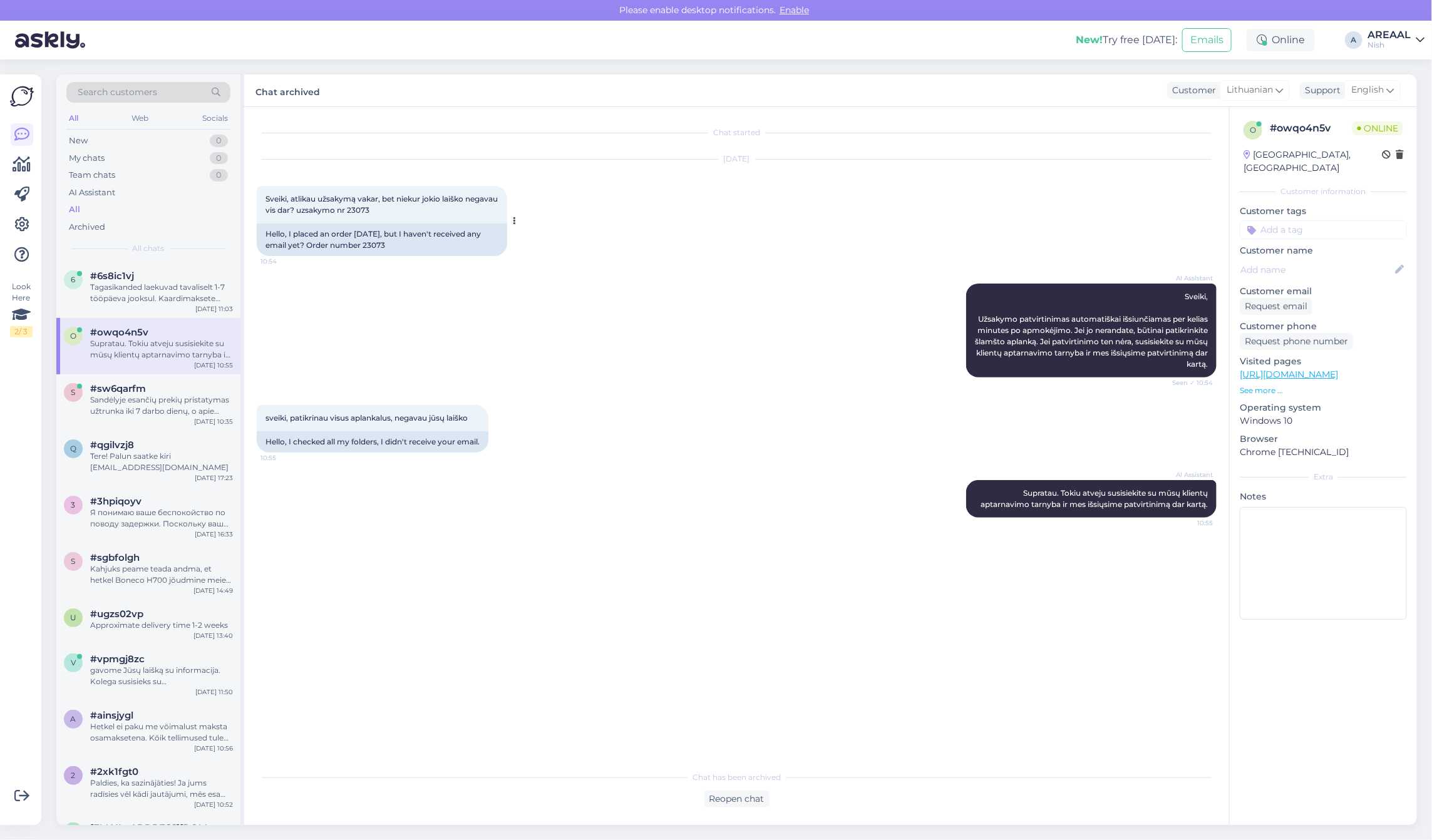
click at [364, 246] on div "Hello, I placed an order [DATE], but I haven't received any email yet? Order nu…" at bounding box center [382, 240] width 250 height 32
copy div "23073"
click at [445, 351] on div "AI Assistant Sveiki, Užsakymo patvirtinimas automatiškai išsiunčiamas per kelia…" at bounding box center [736, 331] width 960 height 122
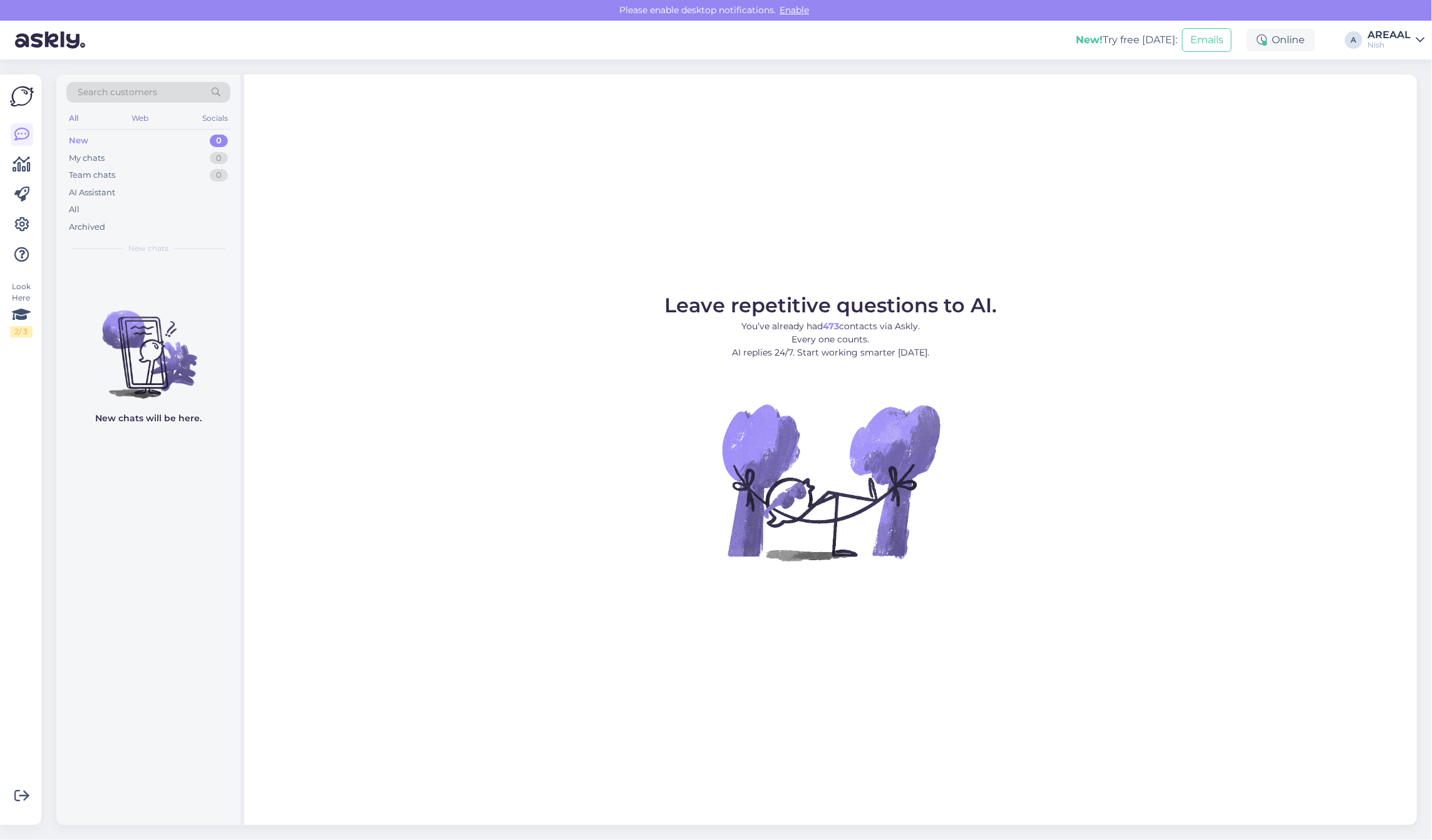
click at [167, 211] on div "All" at bounding box center [148, 209] width 164 height 17
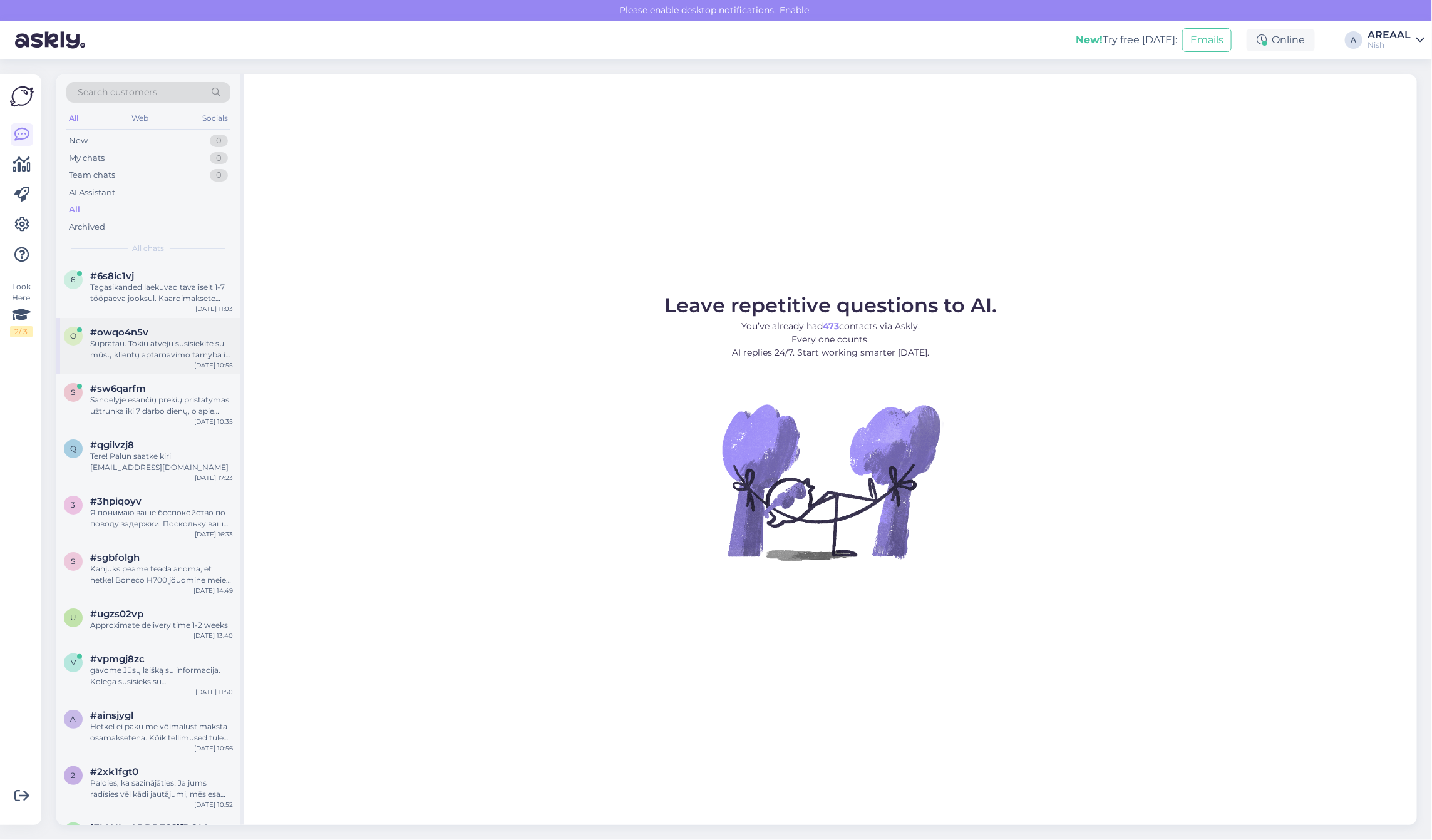
click at [183, 322] on div "o #owqo4n5v Supratau. Tokiu atveju susisiekite su mūsų klientų aptarnavimo tarn…" at bounding box center [148, 345] width 185 height 56
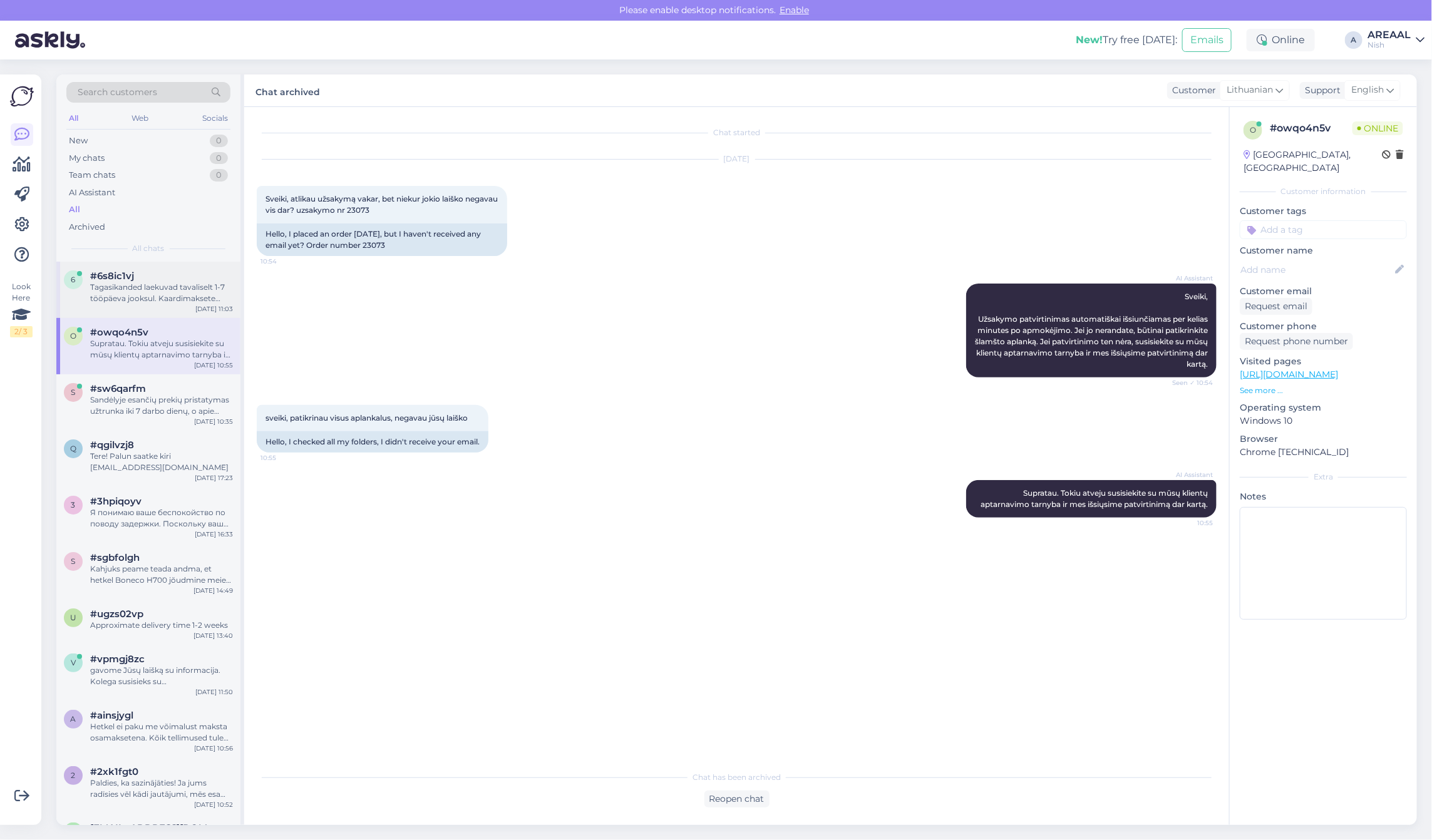
click at [180, 301] on div "Tagasikanded laekuvad tavaliselt 1-7 tööpäeva jooksul. Kaardimaksete puhul 5-10…" at bounding box center [162, 293] width 143 height 23
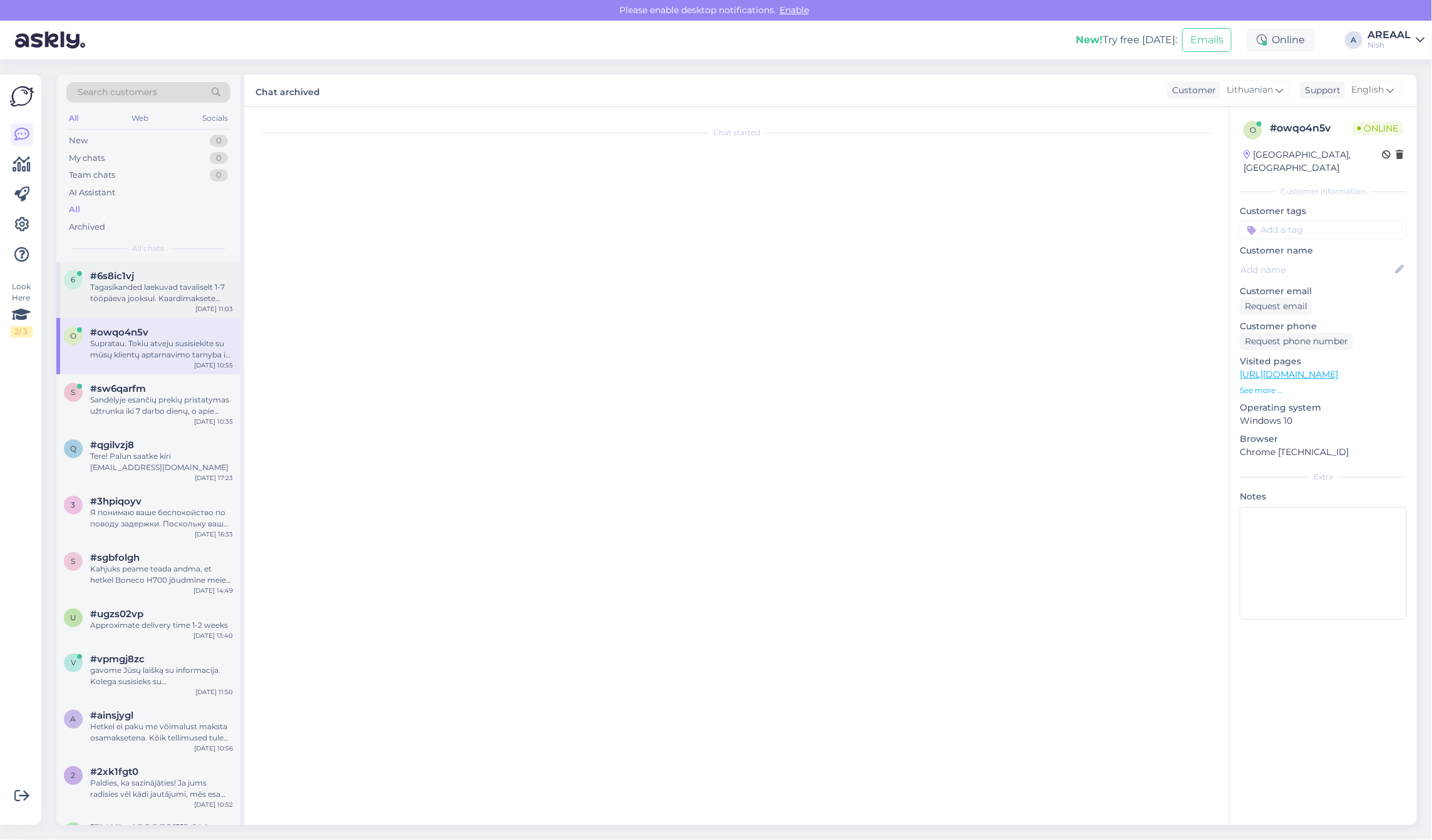
scroll to position [2002, 0]
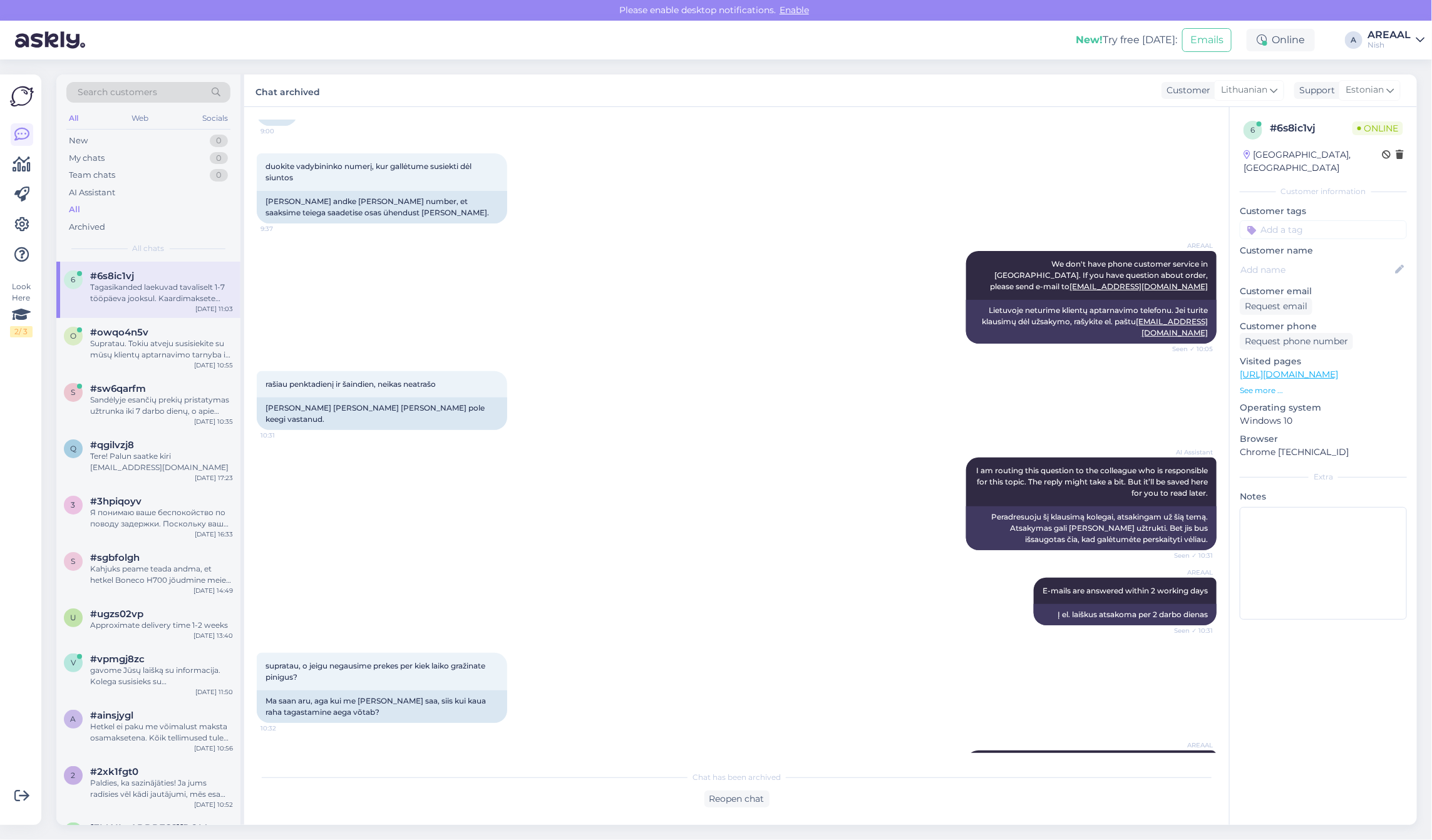
click at [1388, 23] on div "New! Try free today: Emails Online A AREAAL Nish" at bounding box center [716, 40] width 1432 height 39
click at [1384, 38] on div "AREAAL" at bounding box center [1389, 35] width 43 height 10
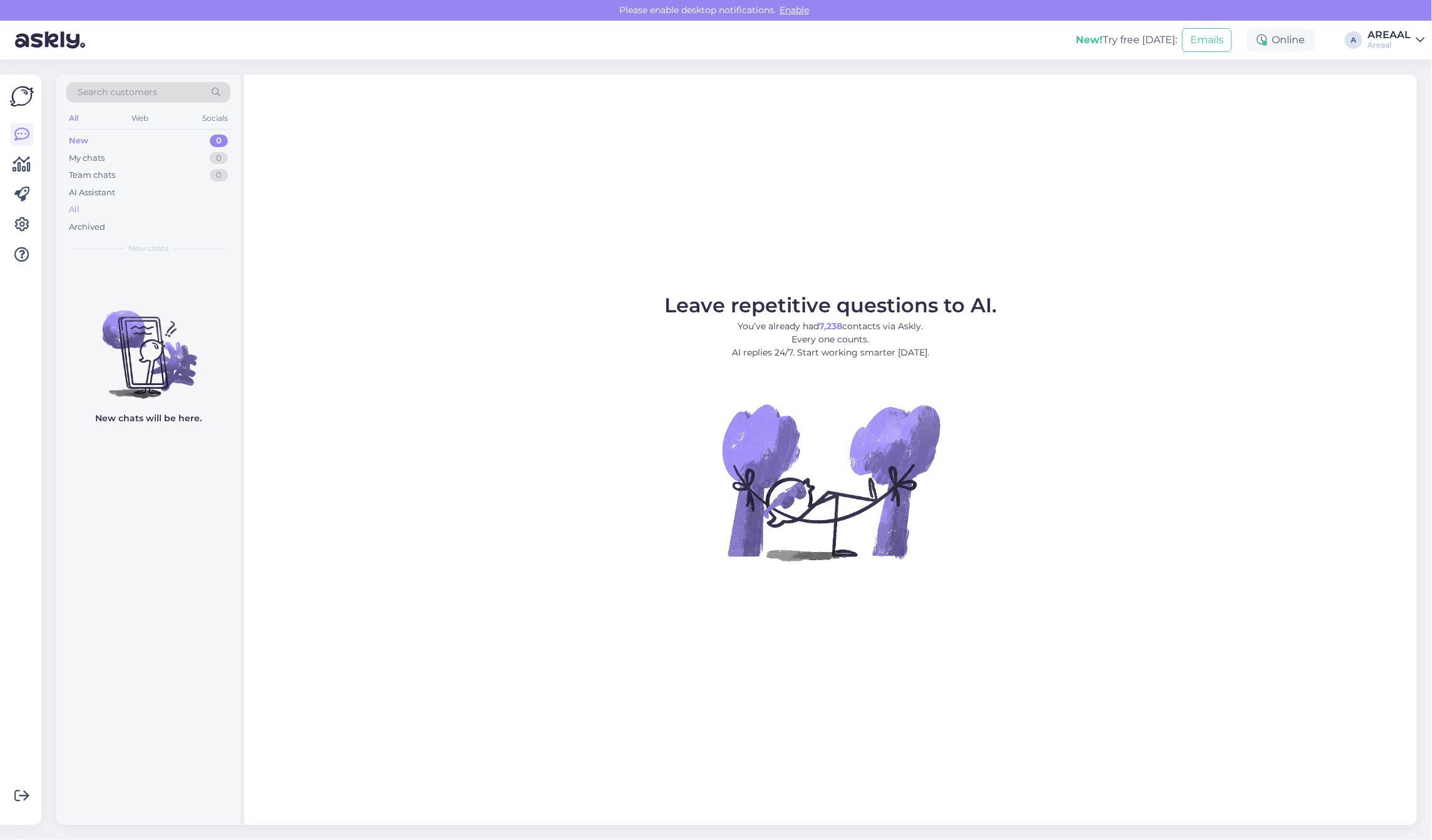
click at [122, 213] on div "All" at bounding box center [148, 209] width 164 height 17
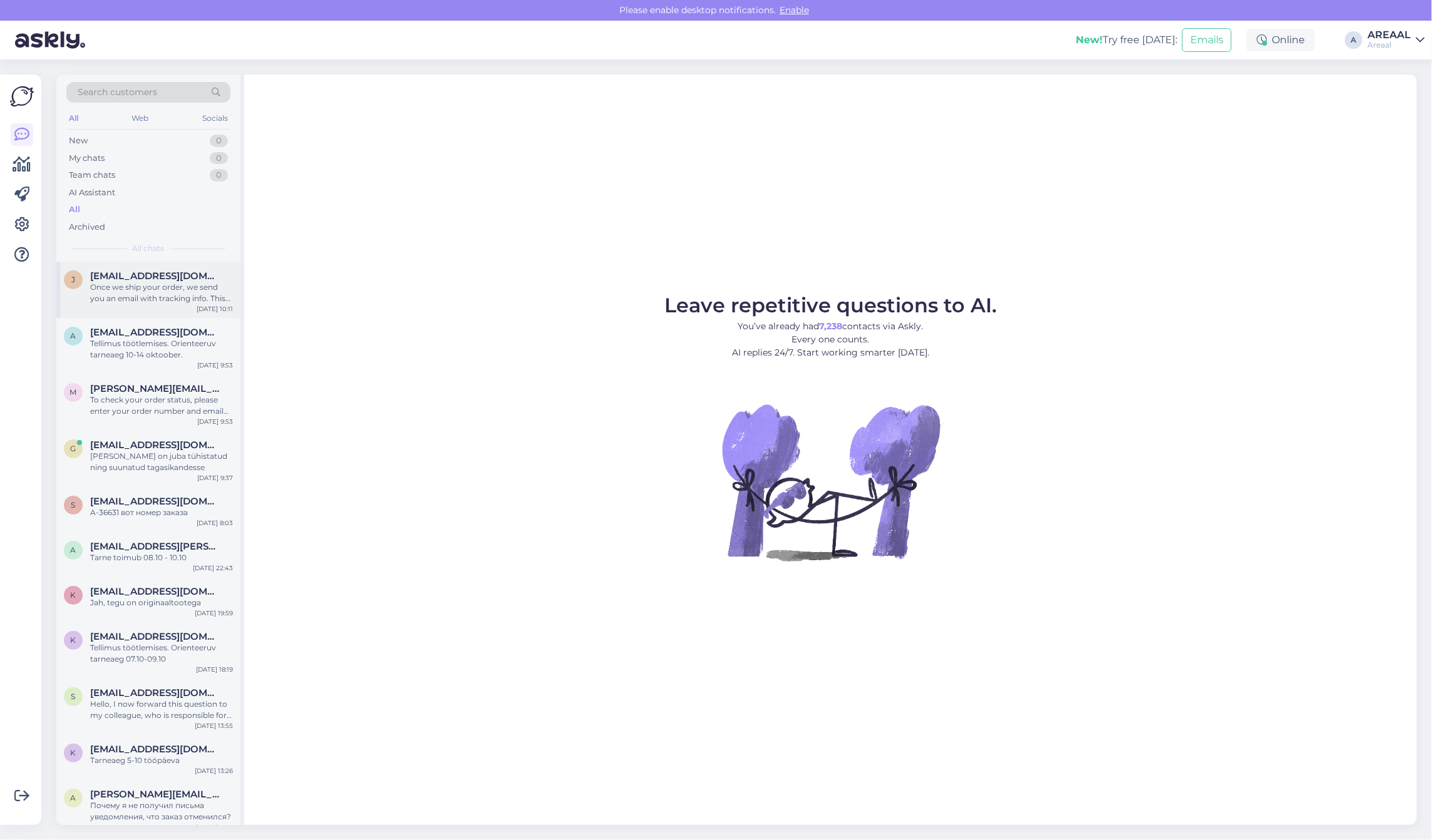
click at [161, 262] on div "j jurgen.holtsmeier@gmail.com Once we ship your order, we send you an email wit…" at bounding box center [148, 289] width 185 height 56
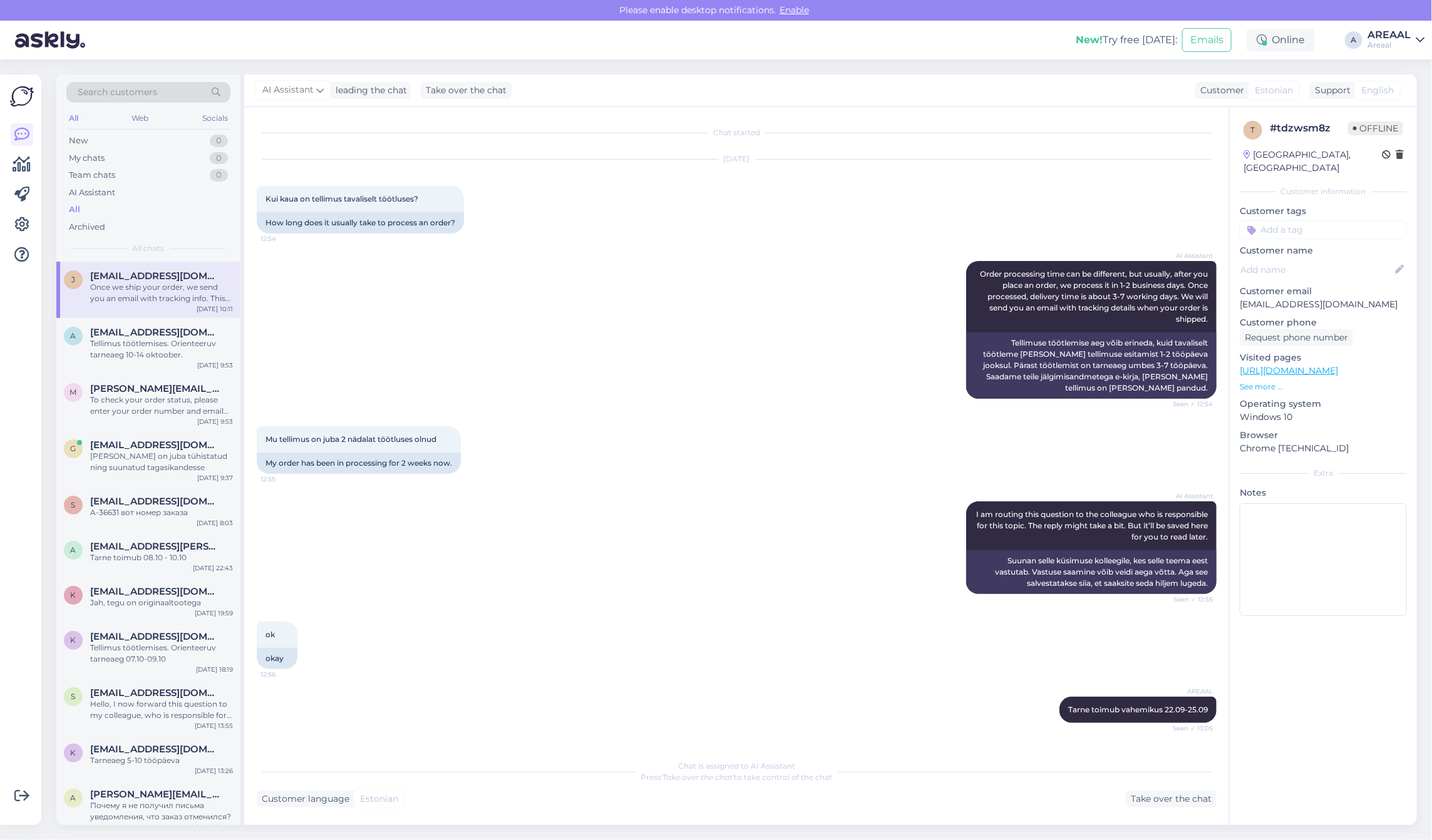
scroll to position [3628, 0]
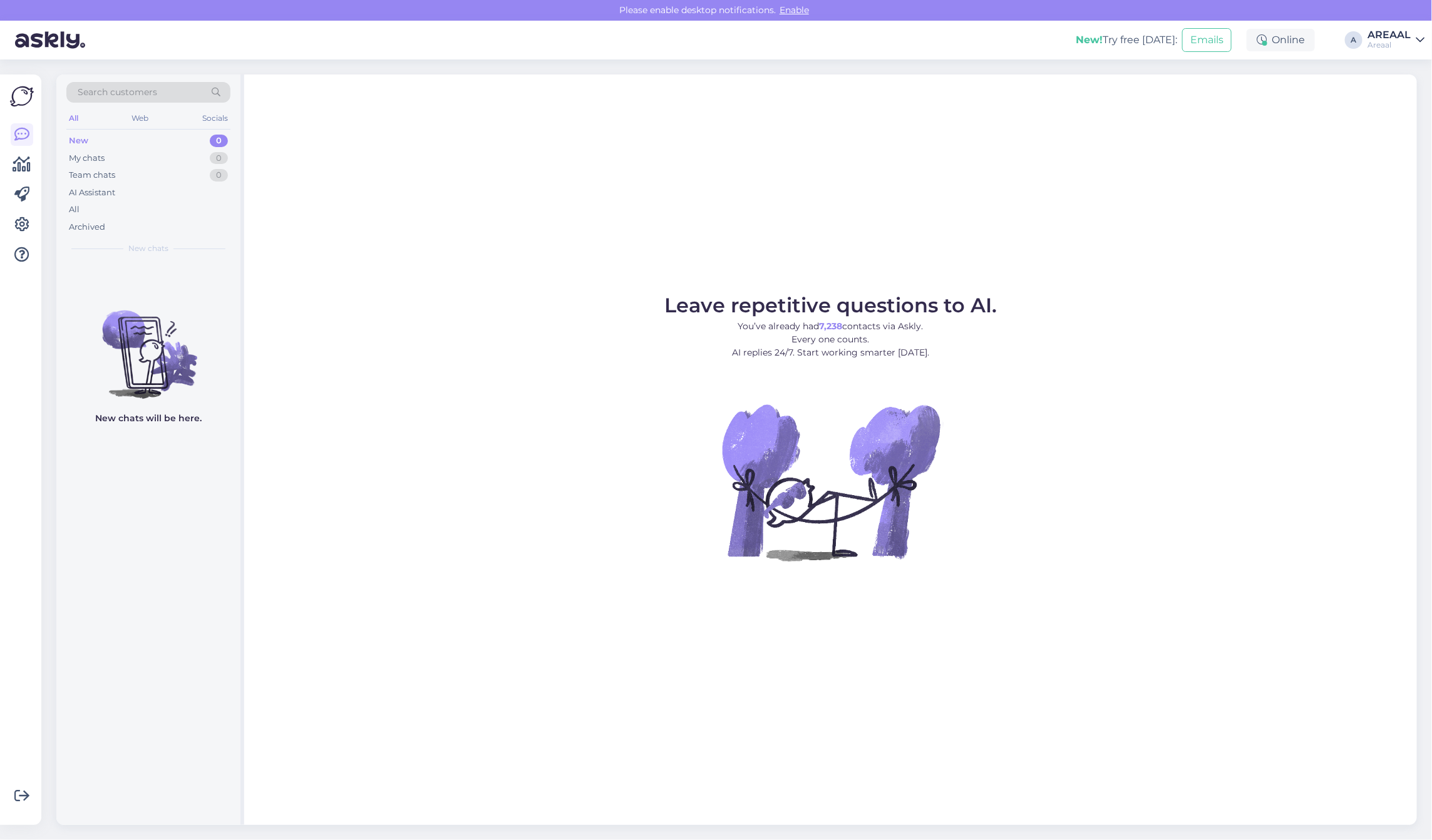
click at [1147, 307] on figure "Leave repetitive questions to AI. You’ve already had 7,238 contacts via Askly. …" at bounding box center [831, 445] width 1150 height 300
